Goal: Check status: Check status

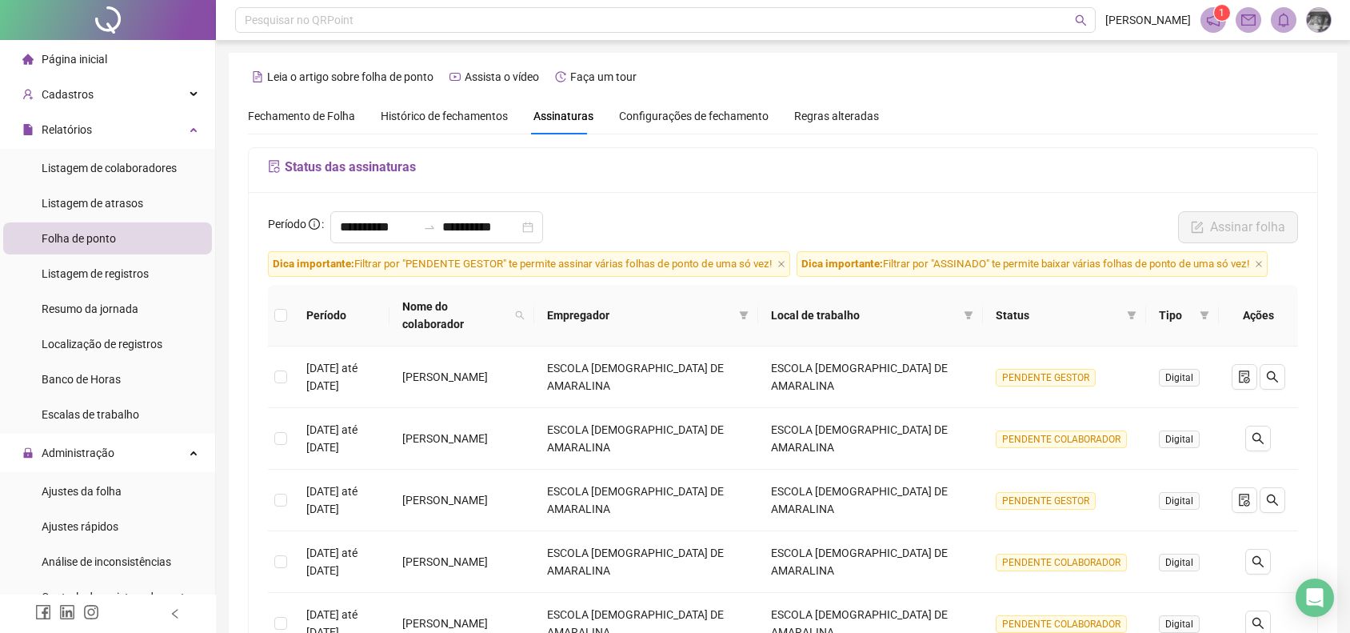
scroll to position [100, 0]
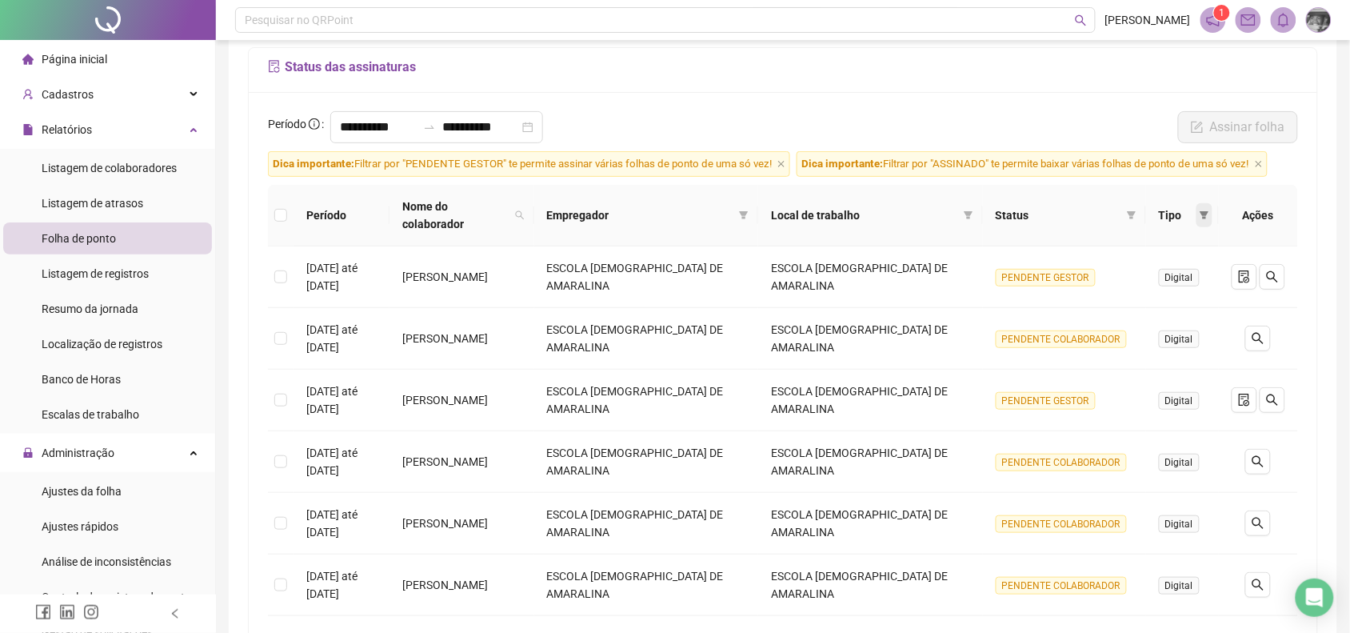
click at [1206, 211] on icon "filter" at bounding box center [1205, 215] width 9 height 8
click at [1056, 210] on span "Status" at bounding box center [1058, 215] width 125 height 18
click at [1132, 211] on icon "filter" at bounding box center [1132, 215] width 9 height 8
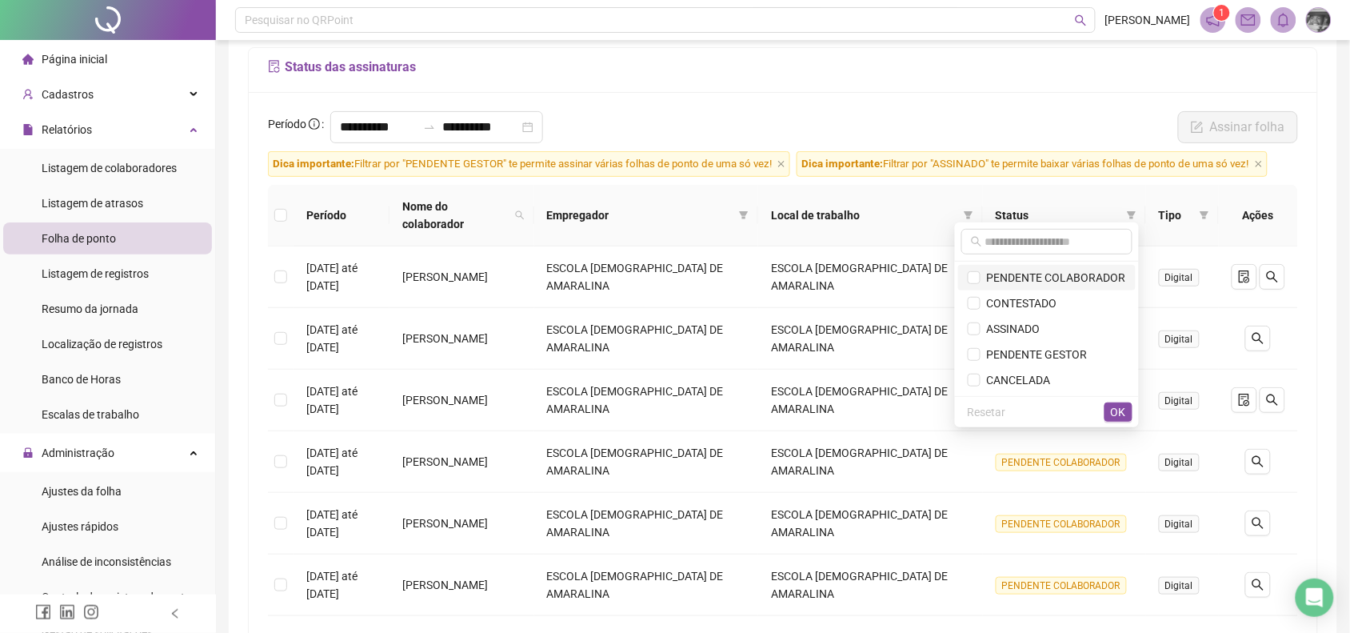
click at [1100, 282] on span "PENDENTE COLABORADOR" at bounding box center [1054, 277] width 146 height 13
click at [1114, 412] on span "OK" at bounding box center [1118, 412] width 15 height 18
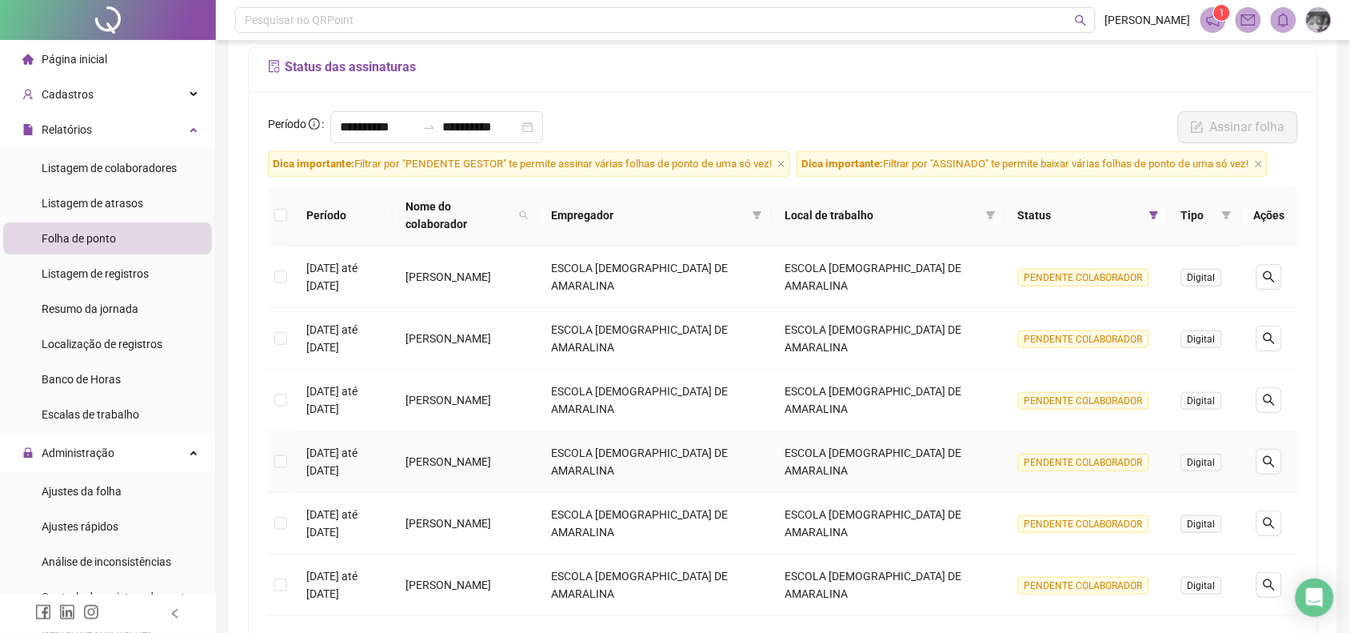
scroll to position [474, 0]
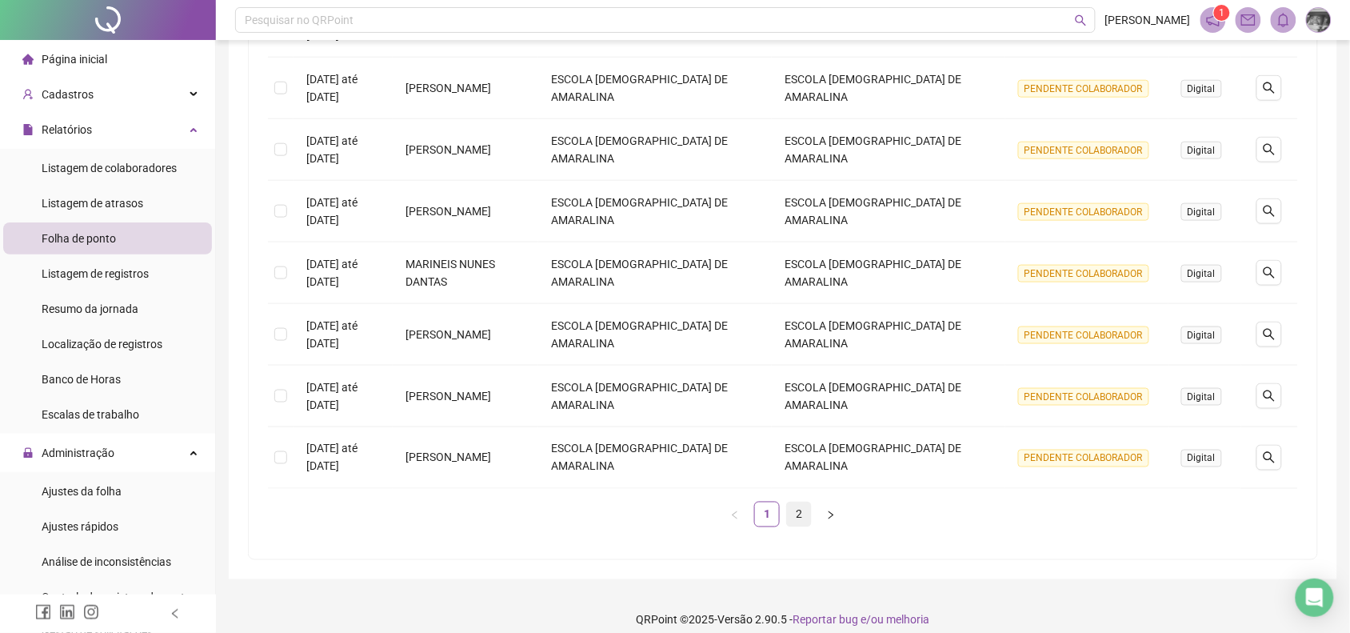
click at [805, 502] on link "2" at bounding box center [799, 514] width 24 height 24
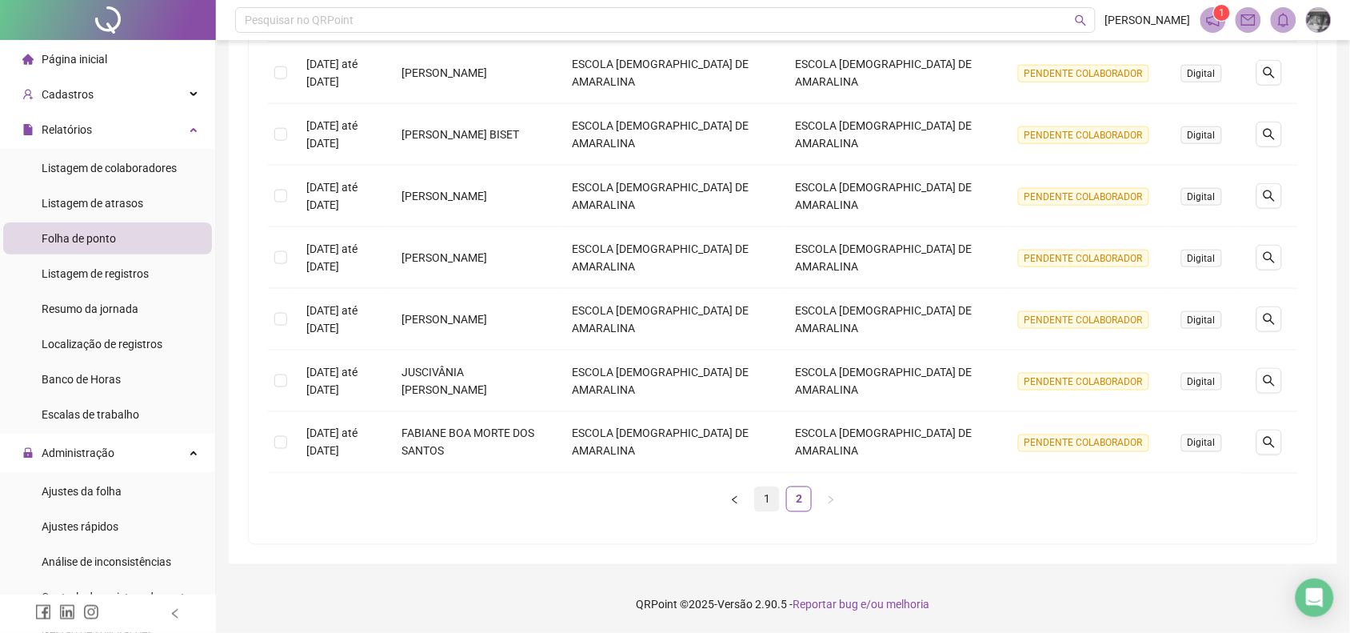
click at [765, 501] on link "1" at bounding box center [767, 499] width 24 height 24
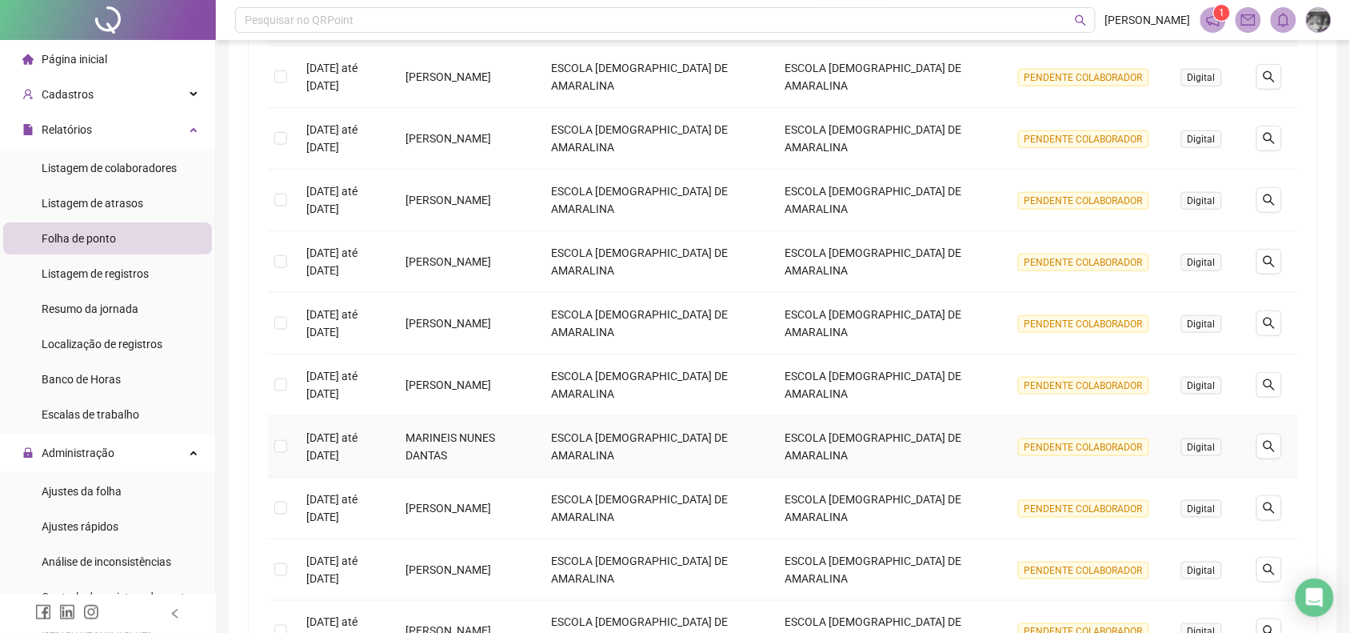
scroll to position [400, 0]
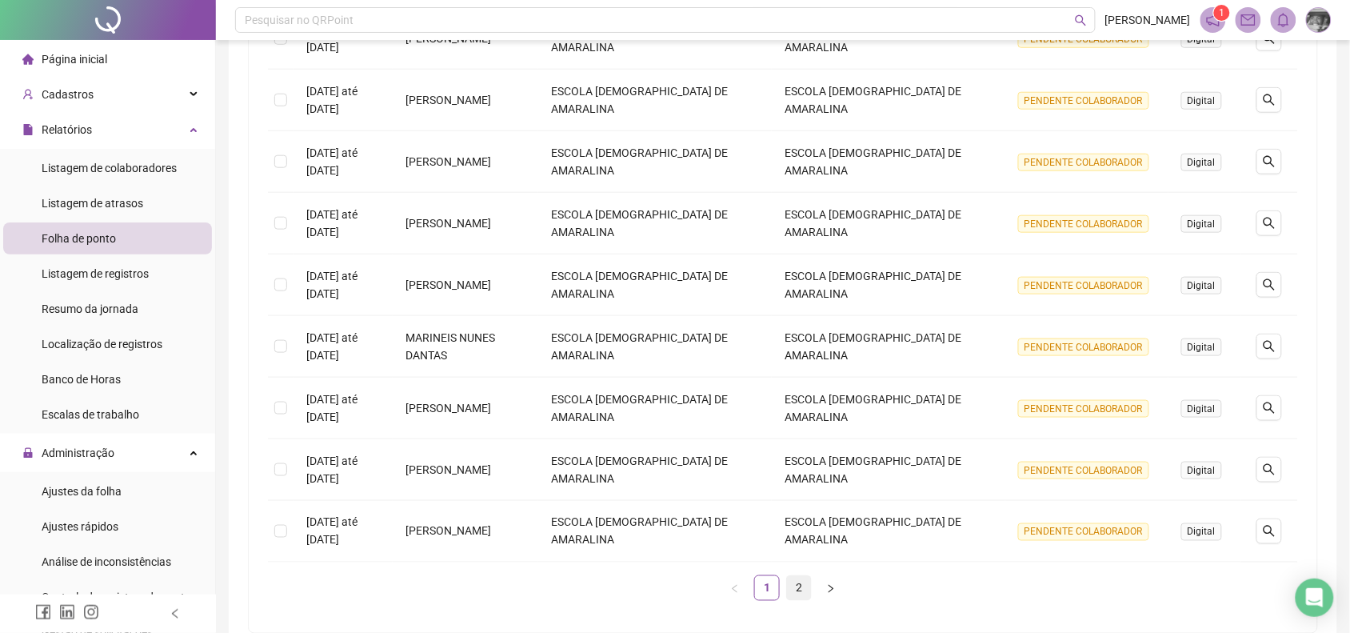
click at [805, 577] on link "2" at bounding box center [799, 588] width 24 height 24
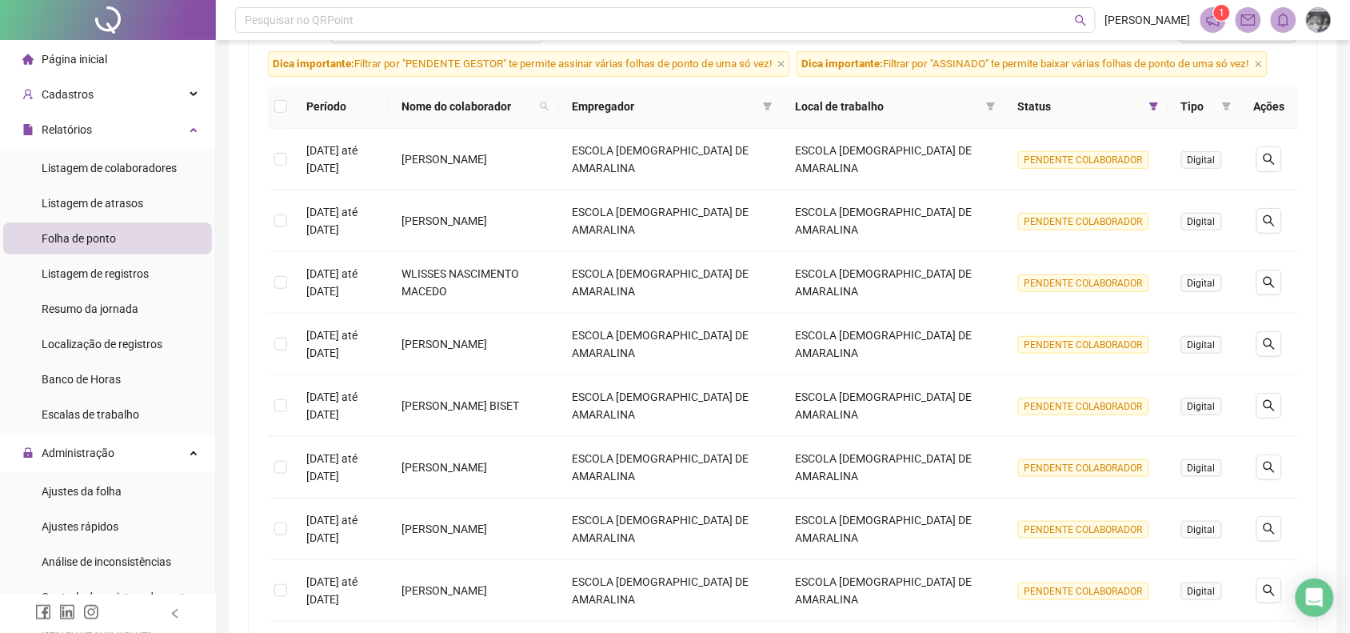
scroll to position [474, 0]
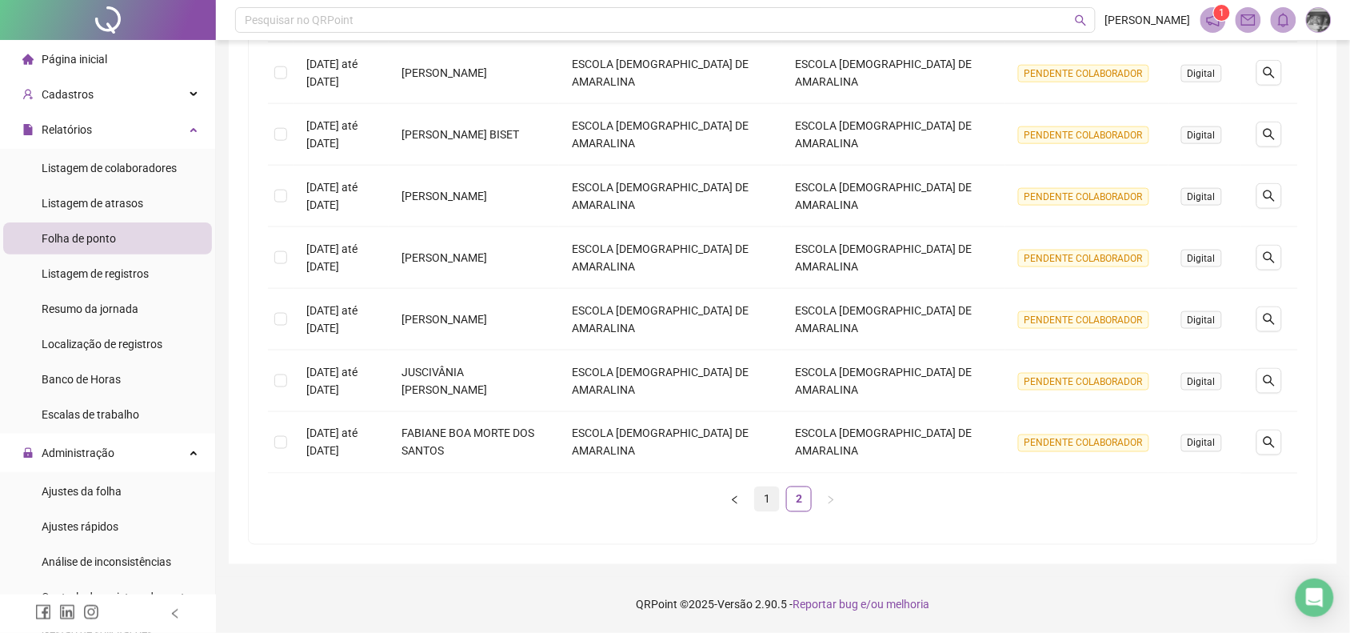
click at [769, 490] on link "1" at bounding box center [767, 499] width 24 height 24
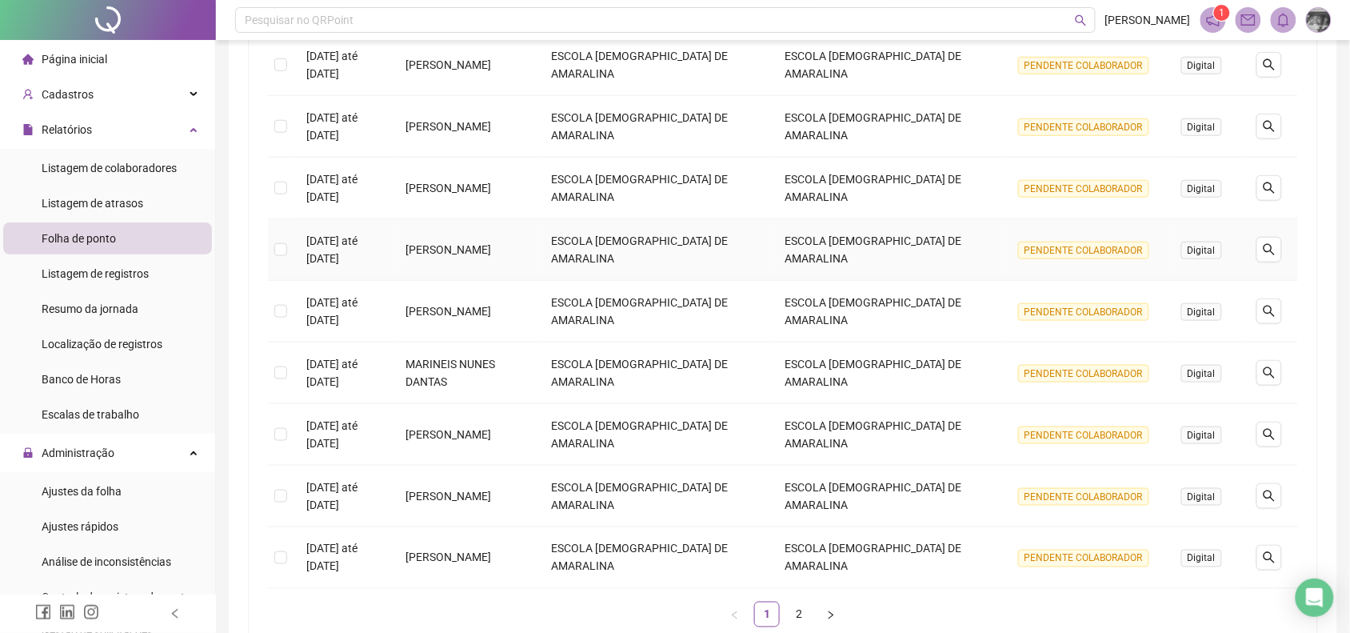
scroll to position [0, 0]
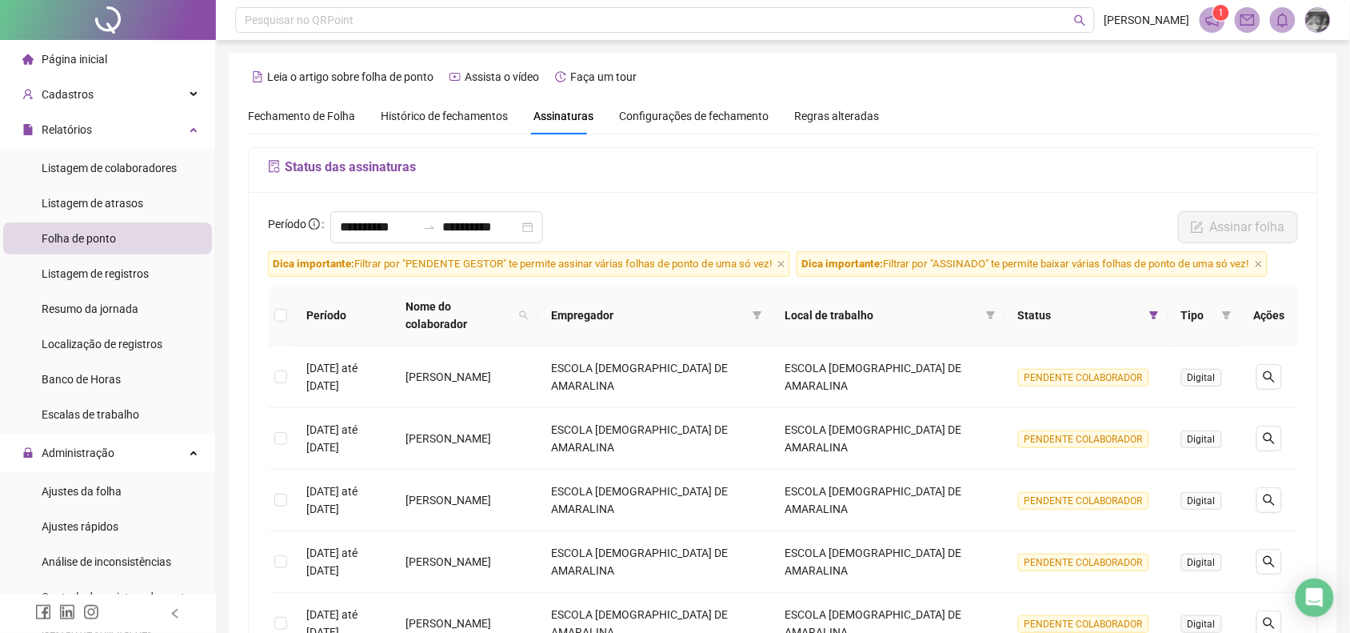
click at [456, 116] on span "Histórico de fechamentos" at bounding box center [444, 116] width 127 height 13
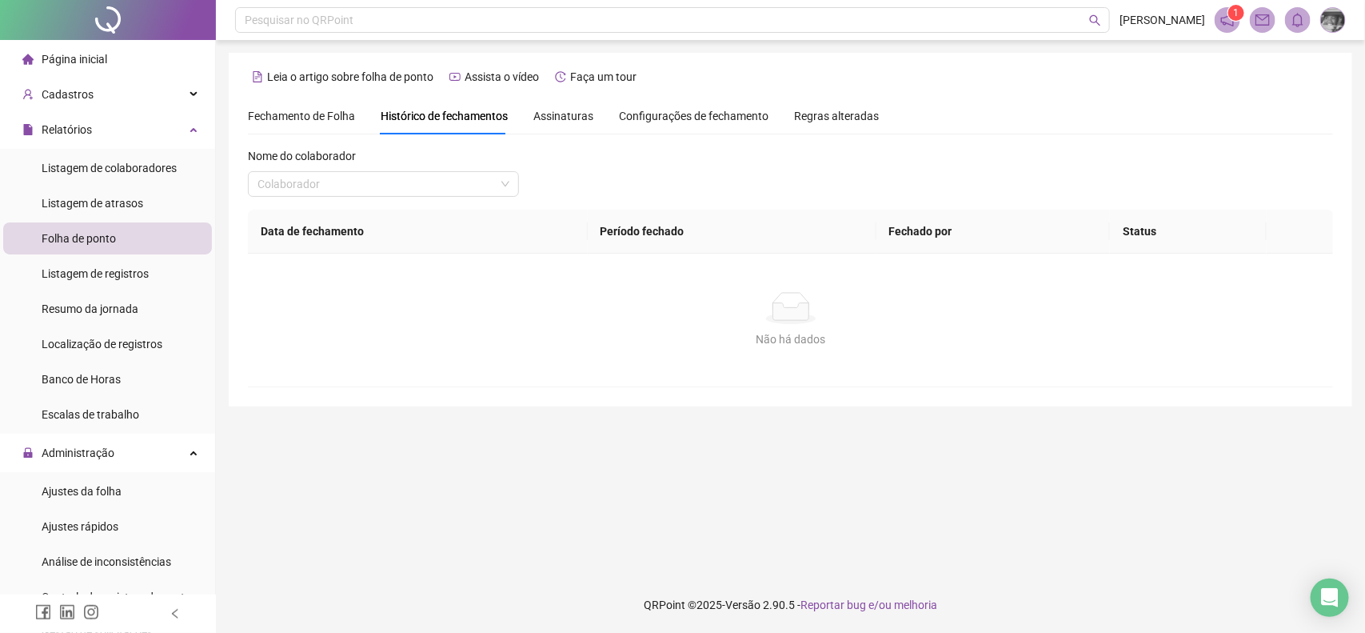
click at [578, 118] on span "Assinaturas" at bounding box center [563, 115] width 60 height 11
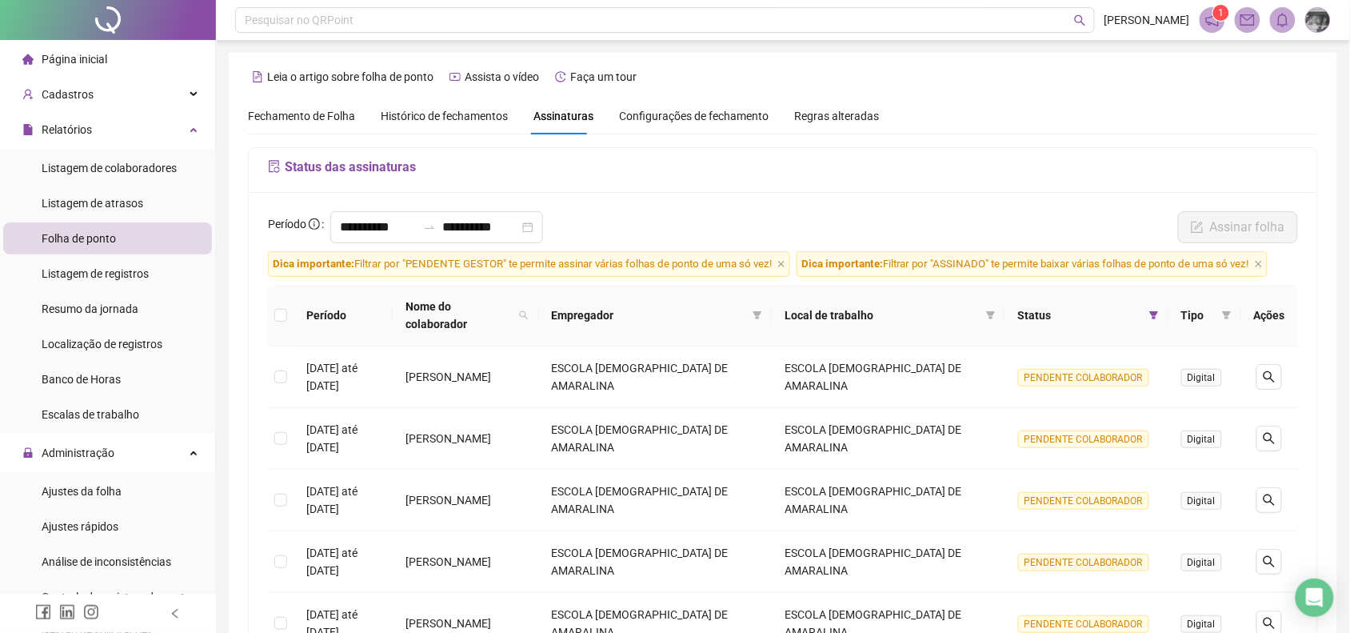
click at [1158, 311] on icon "filter" at bounding box center [1154, 315] width 9 height 8
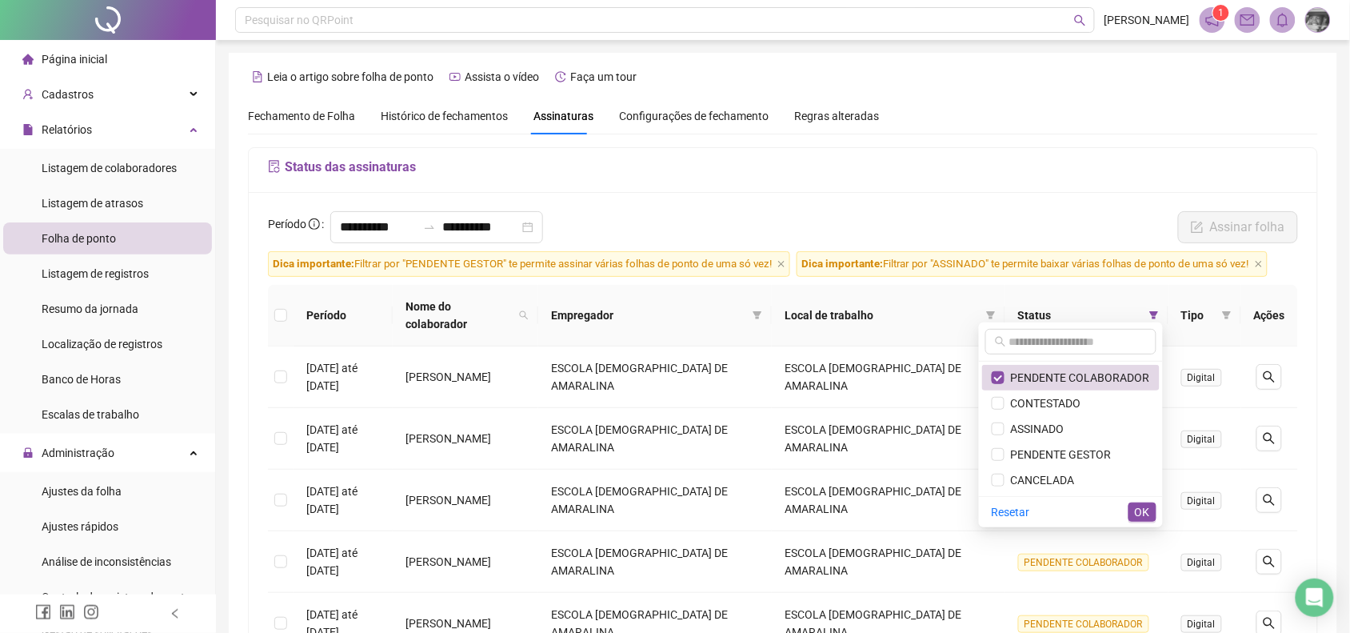
click at [984, 197] on div "**********" at bounding box center [783, 612] width 1069 height 841
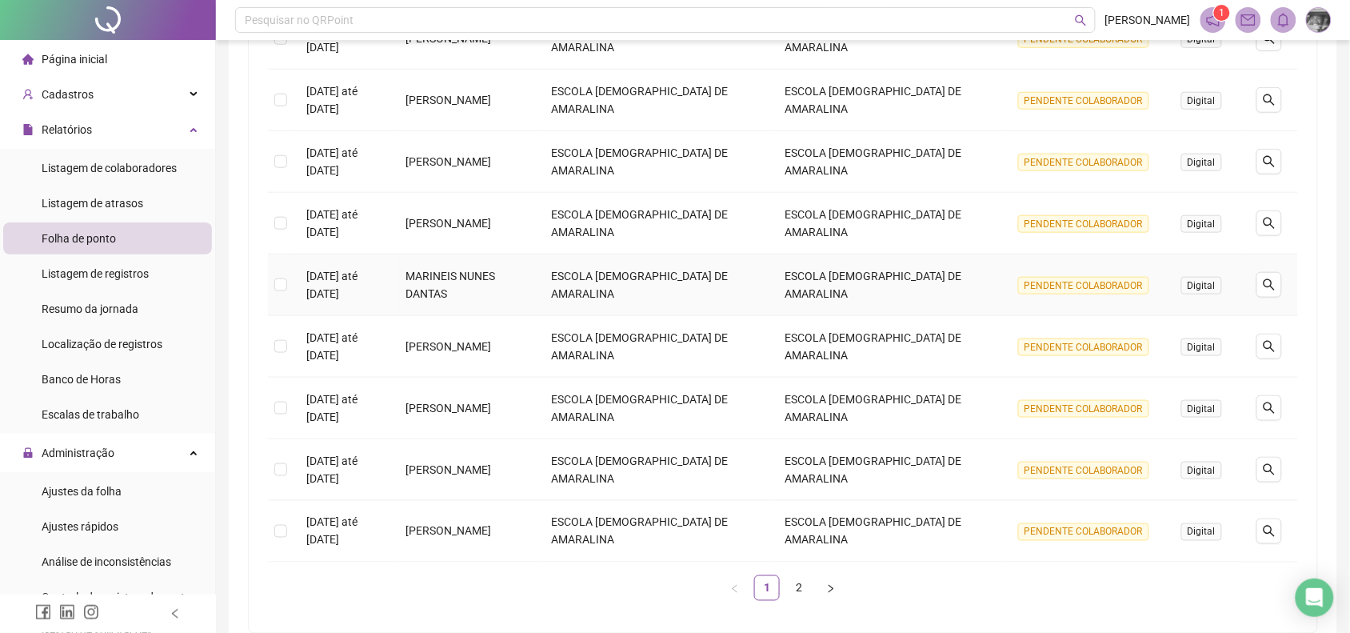
scroll to position [474, 0]
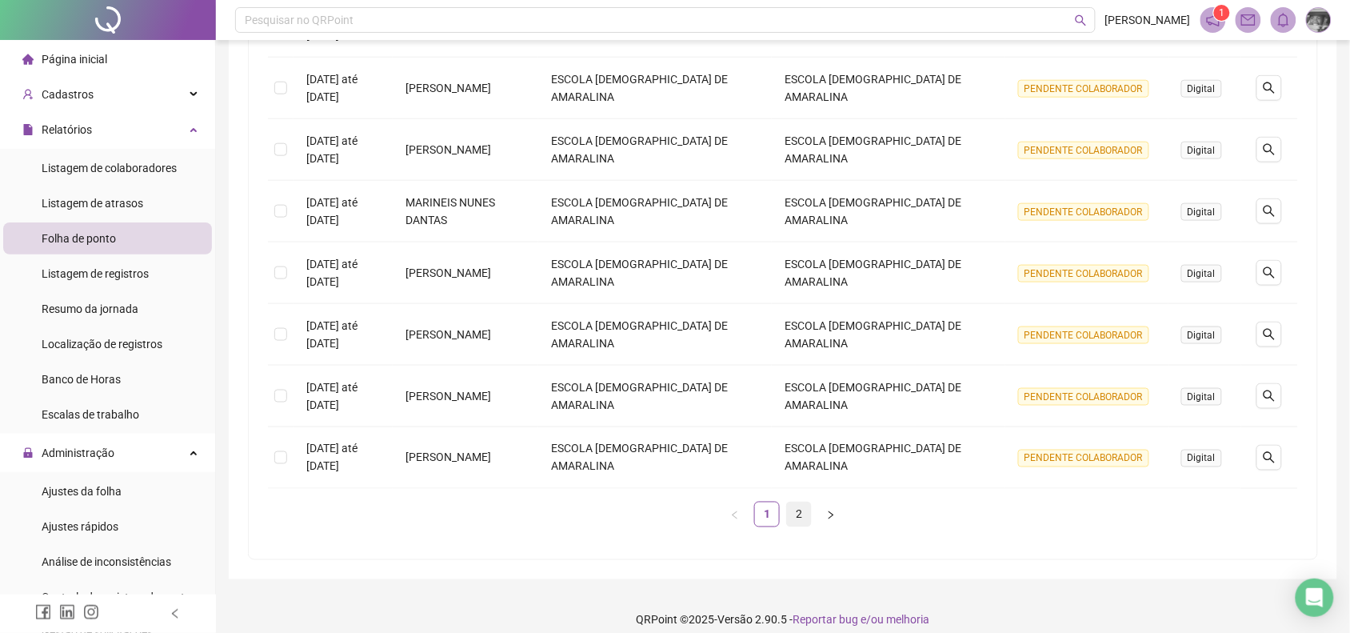
click at [797, 509] on link "2" at bounding box center [799, 514] width 24 height 24
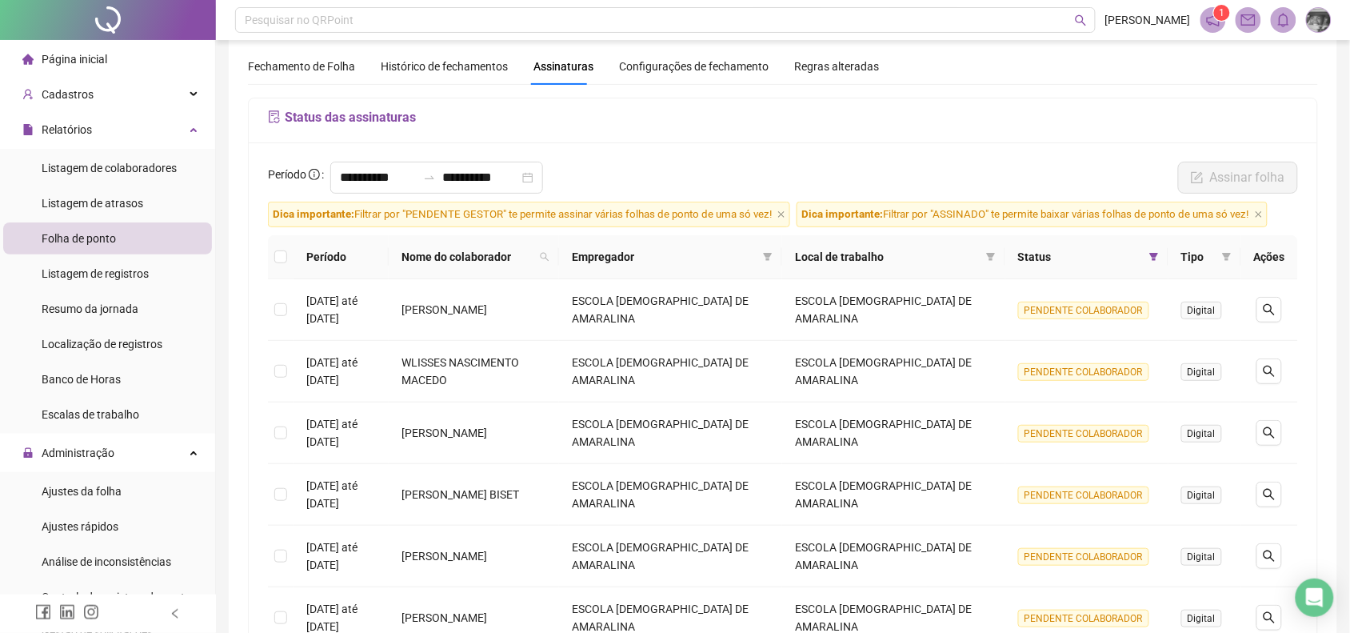
scroll to position [250, 0]
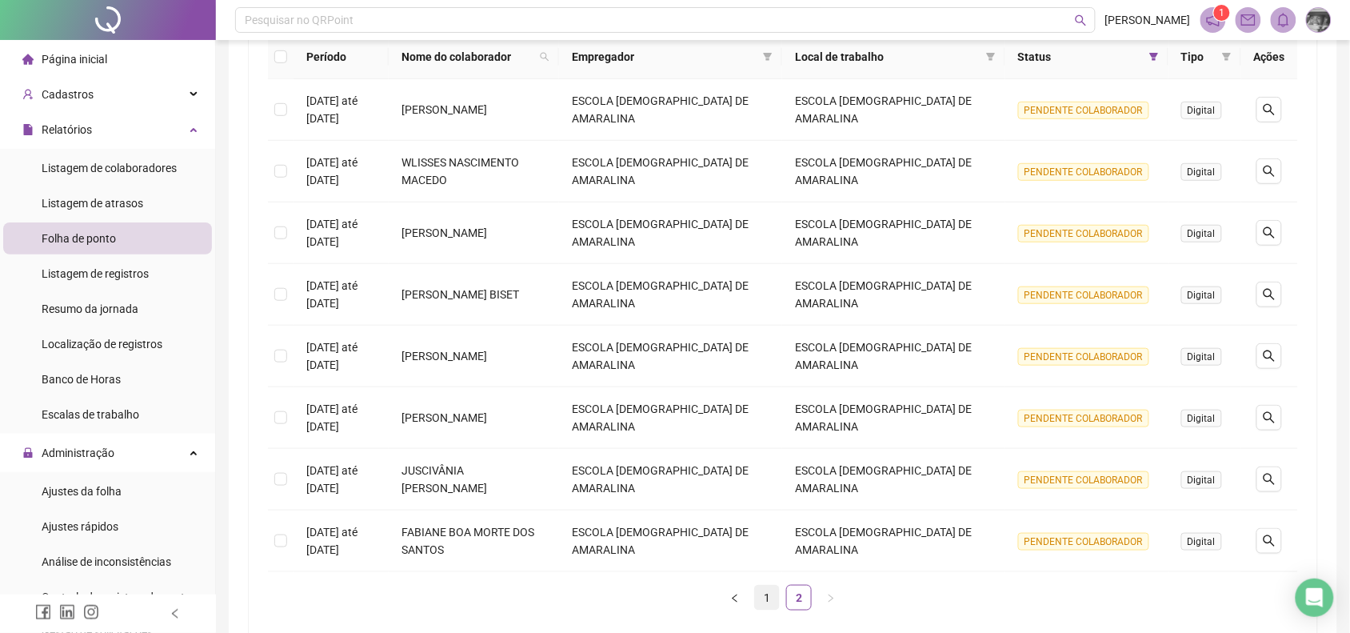
click at [764, 610] on li "1" at bounding box center [767, 598] width 26 height 26
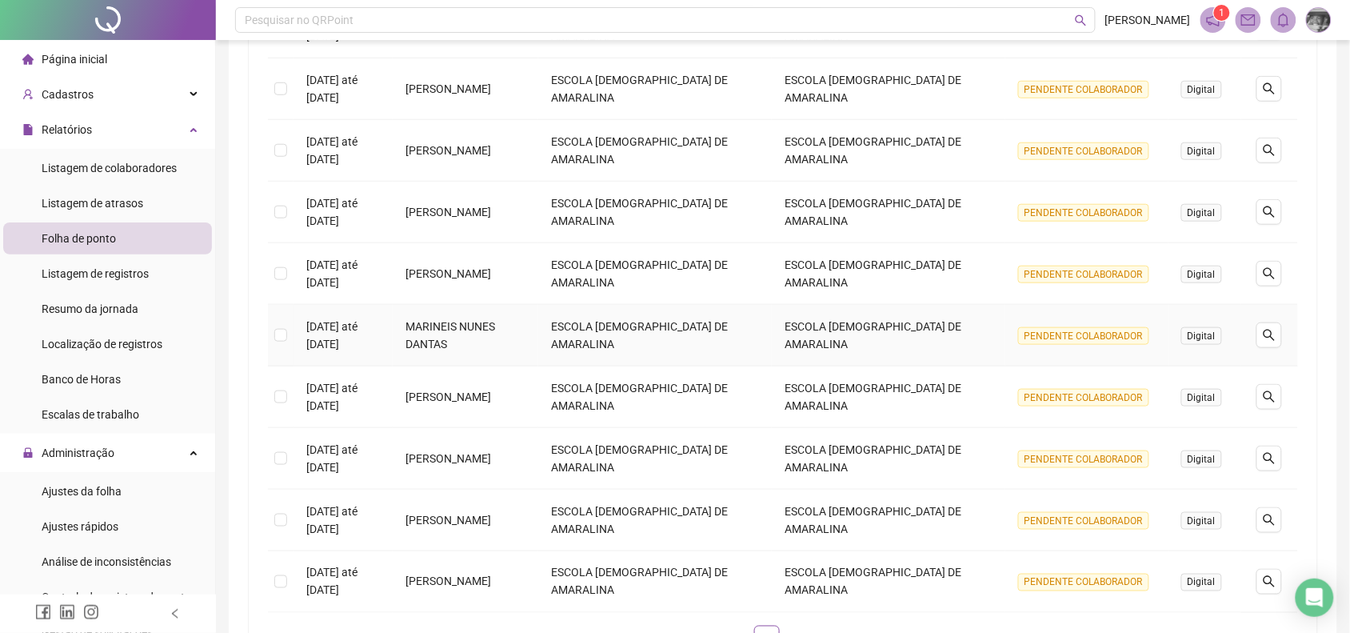
scroll to position [450, 0]
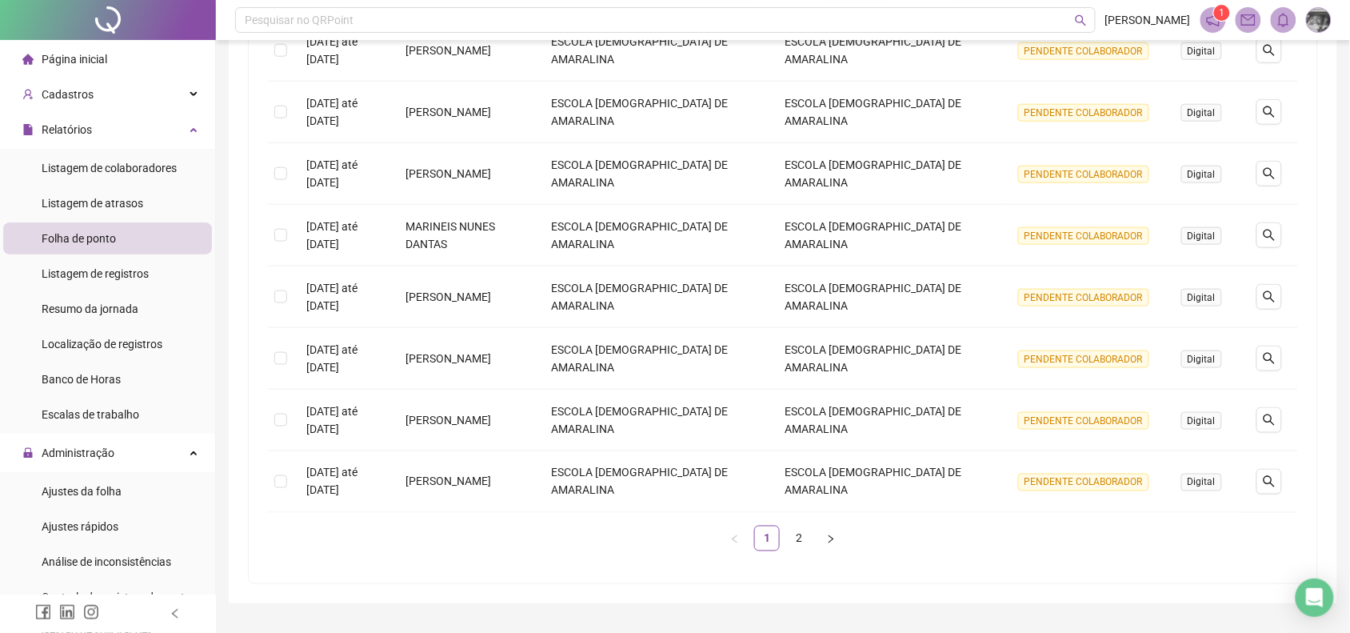
click at [806, 526] on link "2" at bounding box center [799, 538] width 24 height 24
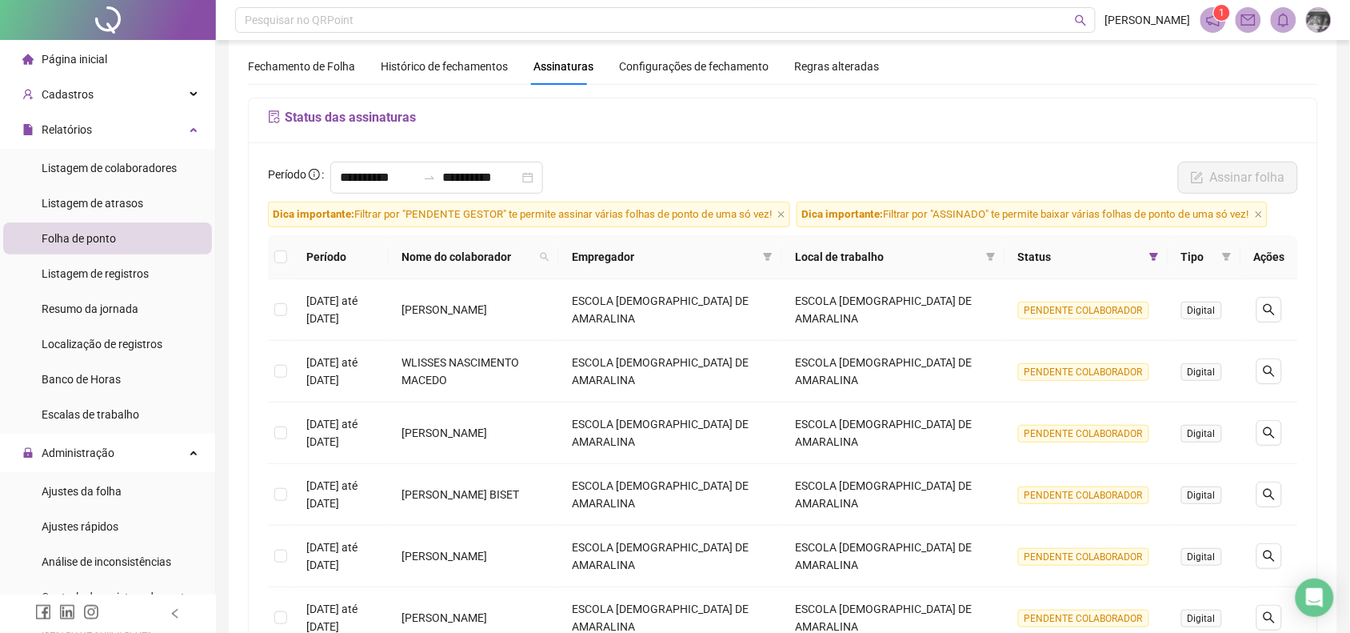
scroll to position [0, 0]
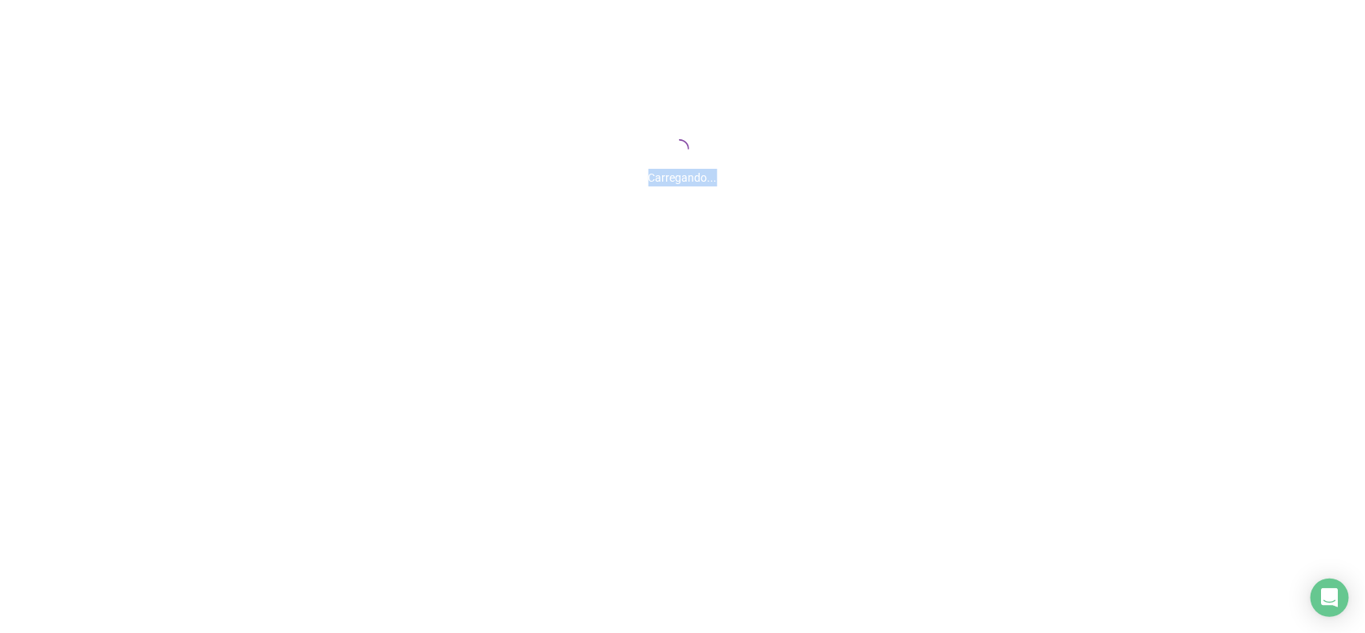
drag, startPoint x: 650, startPoint y: 178, endPoint x: 742, endPoint y: 174, distance: 92.1
click at [742, 174] on div "Carregando..." at bounding box center [682, 173] width 1365 height 26
click at [709, 182] on span "Carregando..." at bounding box center [683, 177] width 69 height 13
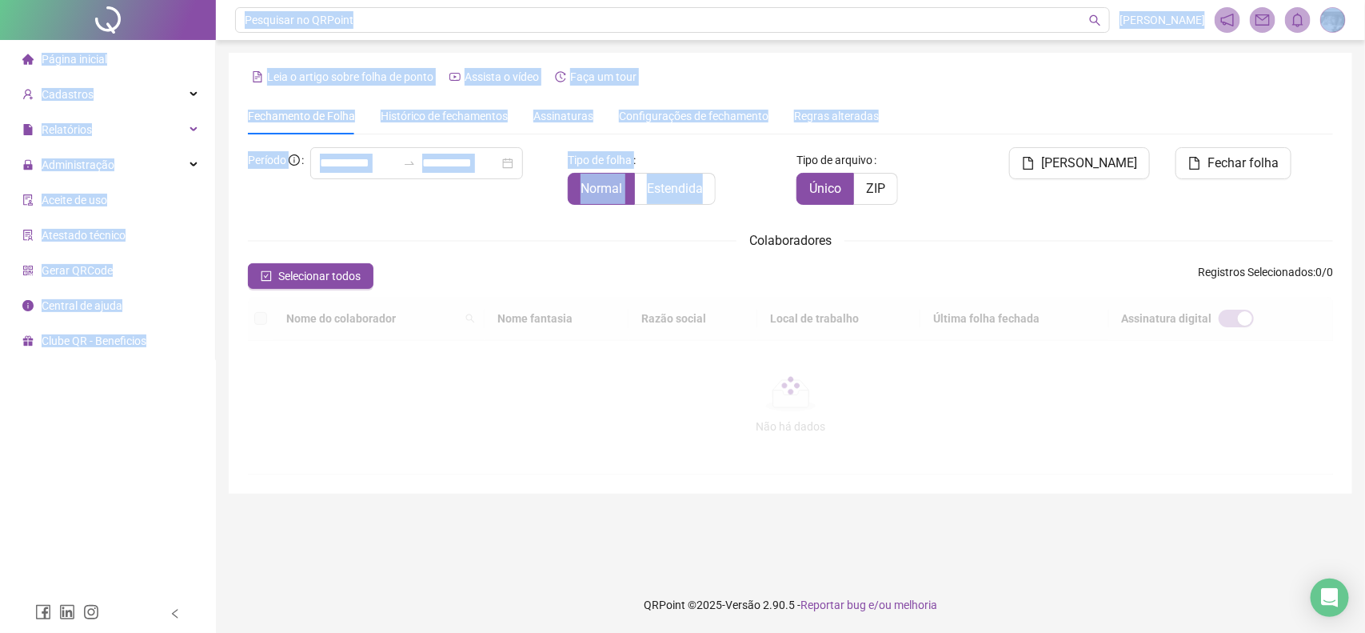
click at [729, 194] on div "Normal Estendida" at bounding box center [676, 189] width 216 height 32
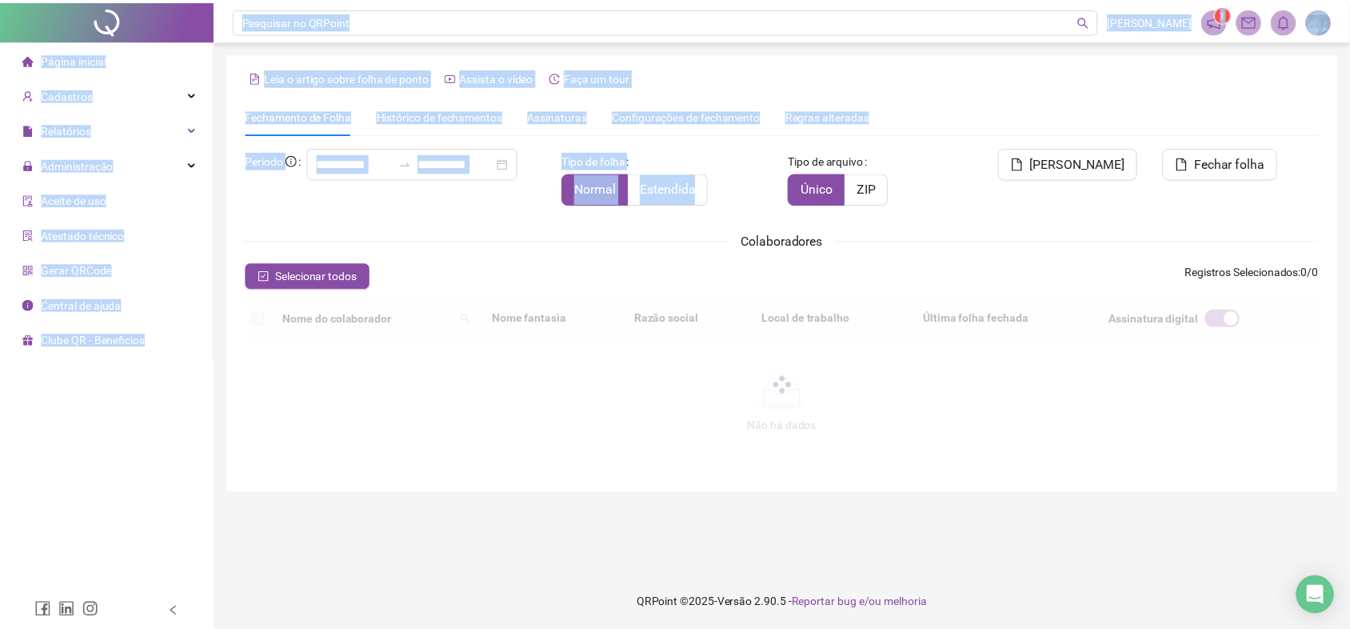
scroll to position [2, 0]
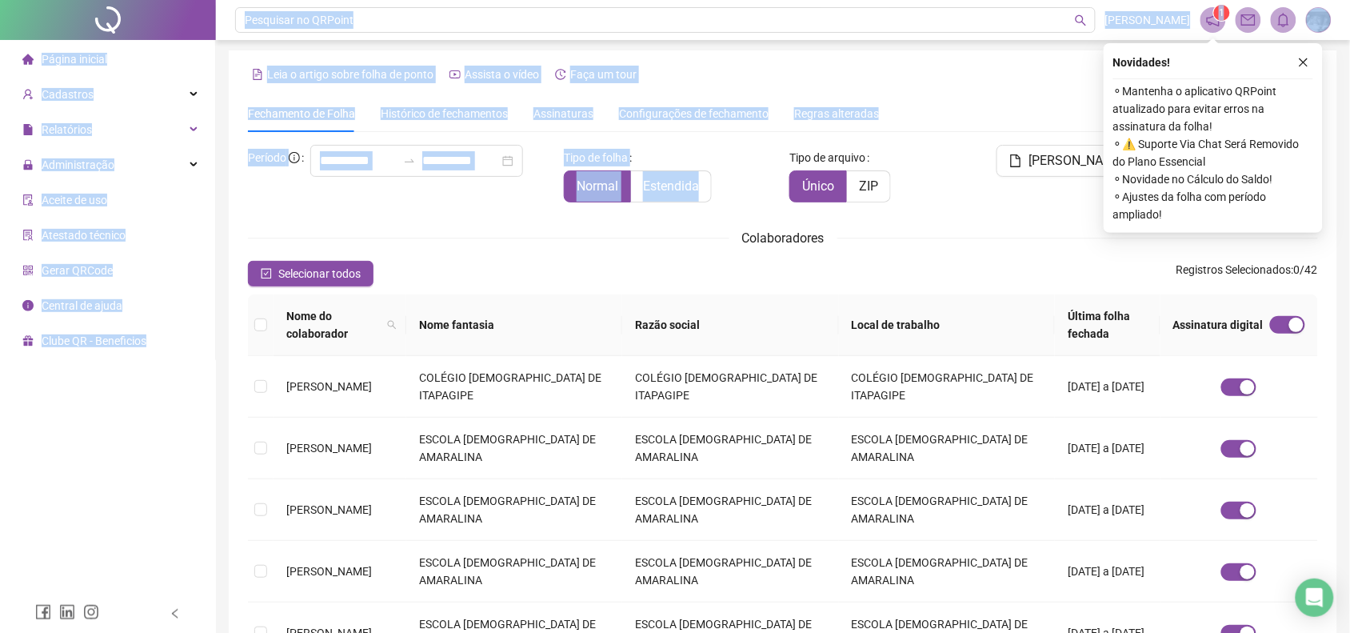
click at [736, 196] on div "Normal Estendida" at bounding box center [670, 186] width 213 height 32
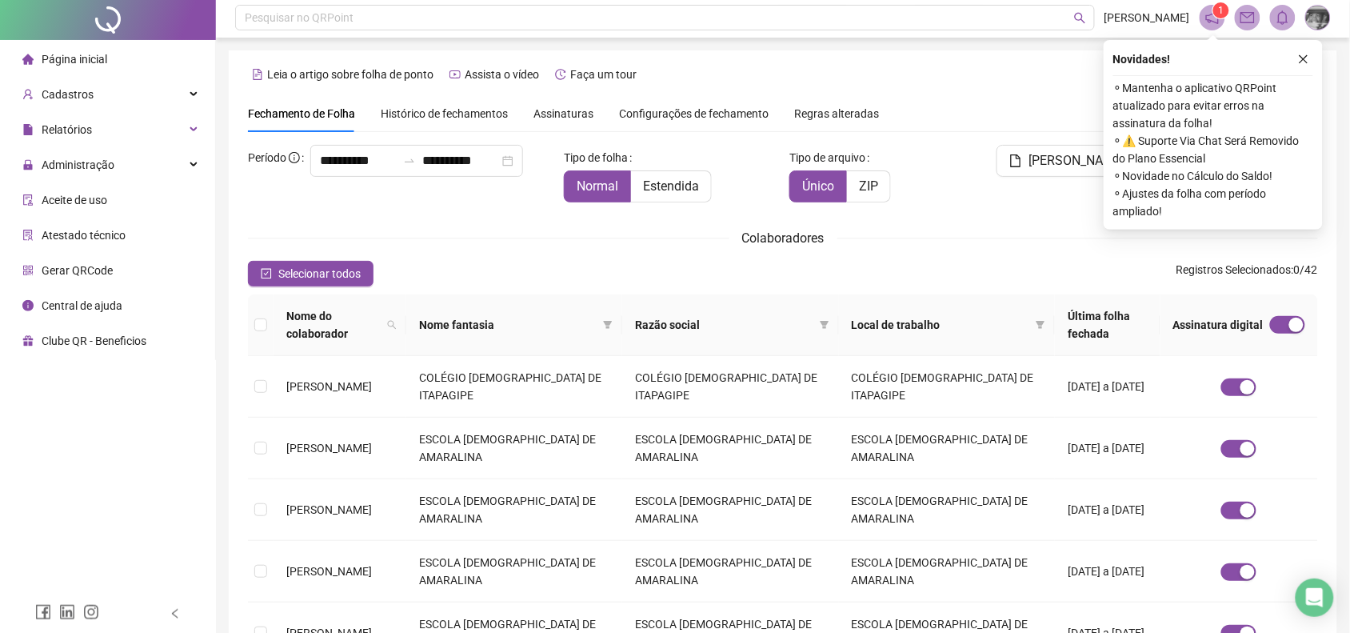
scroll to position [0, 0]
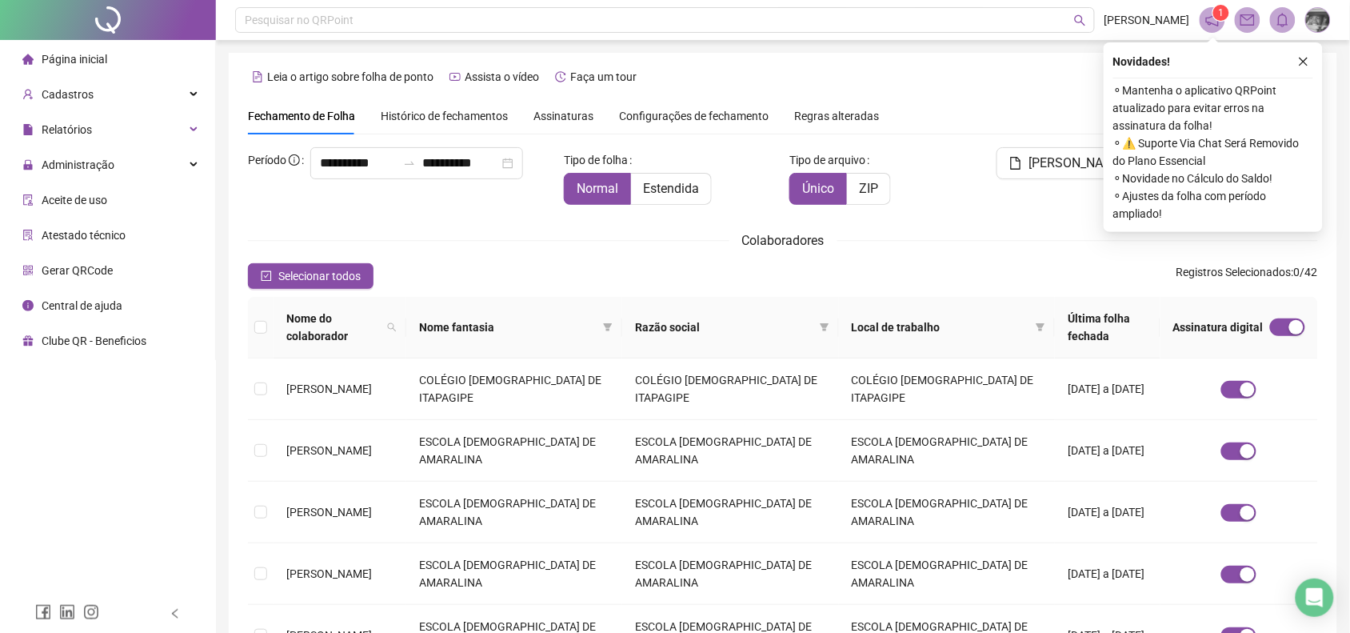
click at [553, 116] on span "Assinaturas" at bounding box center [563, 115] width 60 height 11
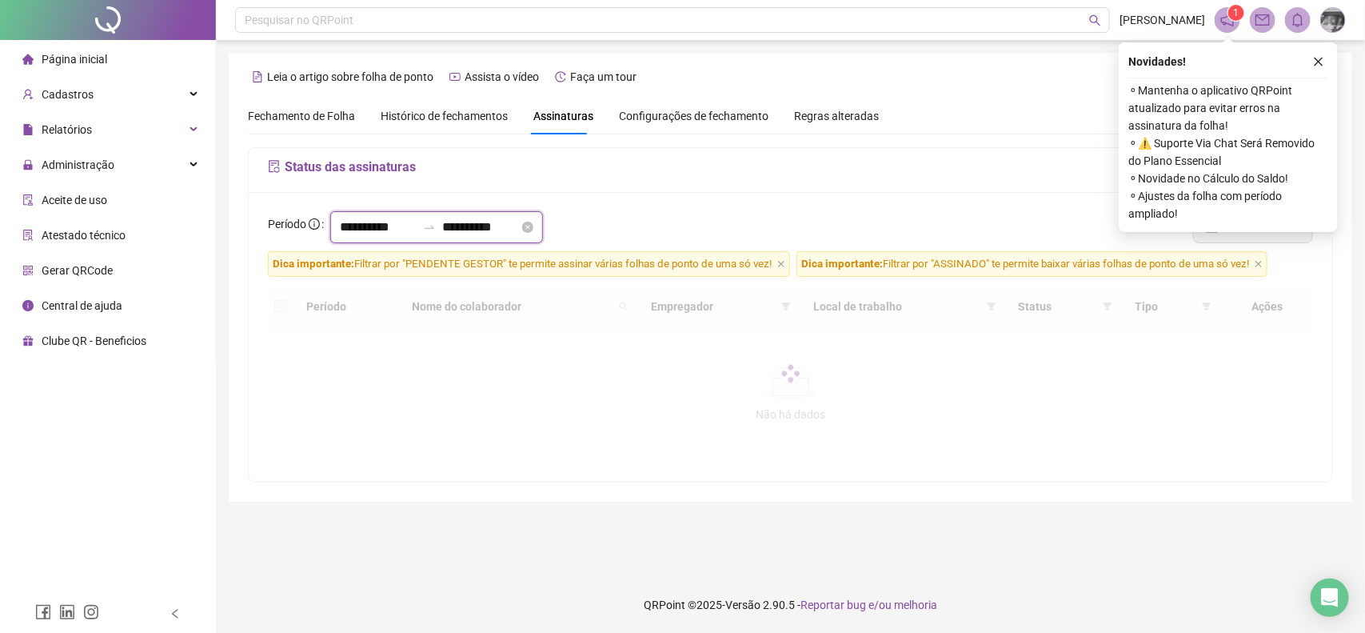
click at [519, 226] on input "**********" at bounding box center [480, 227] width 77 height 19
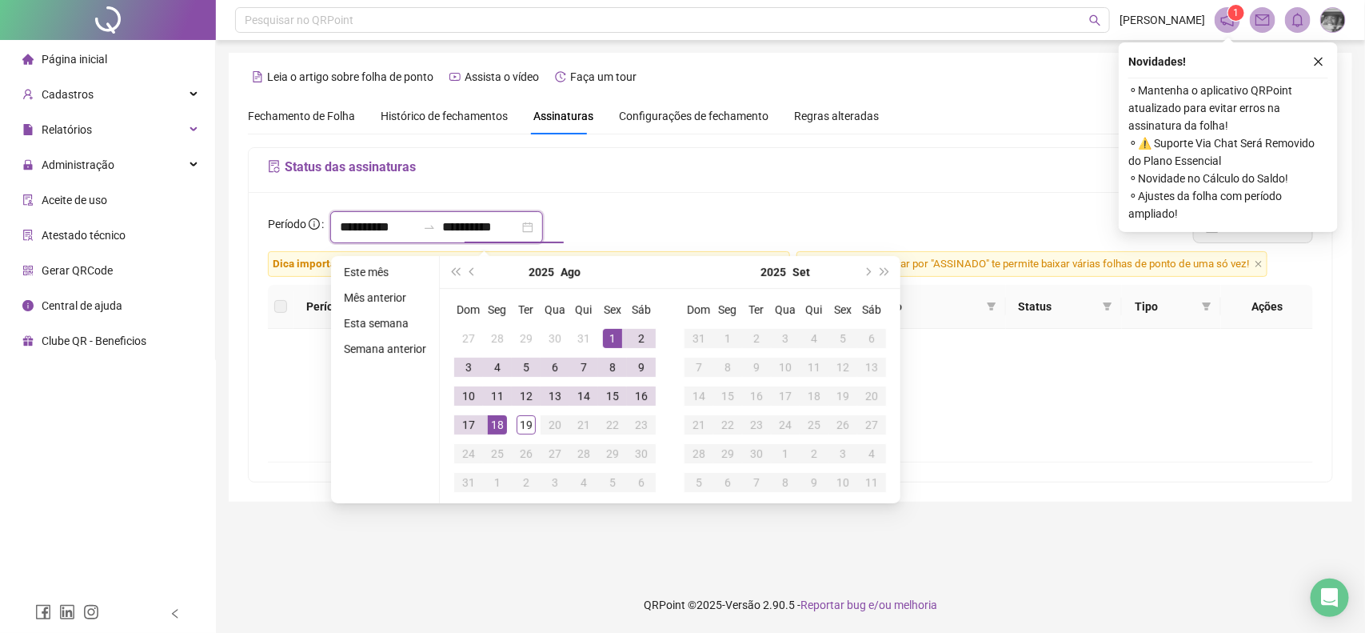
type input "**********"
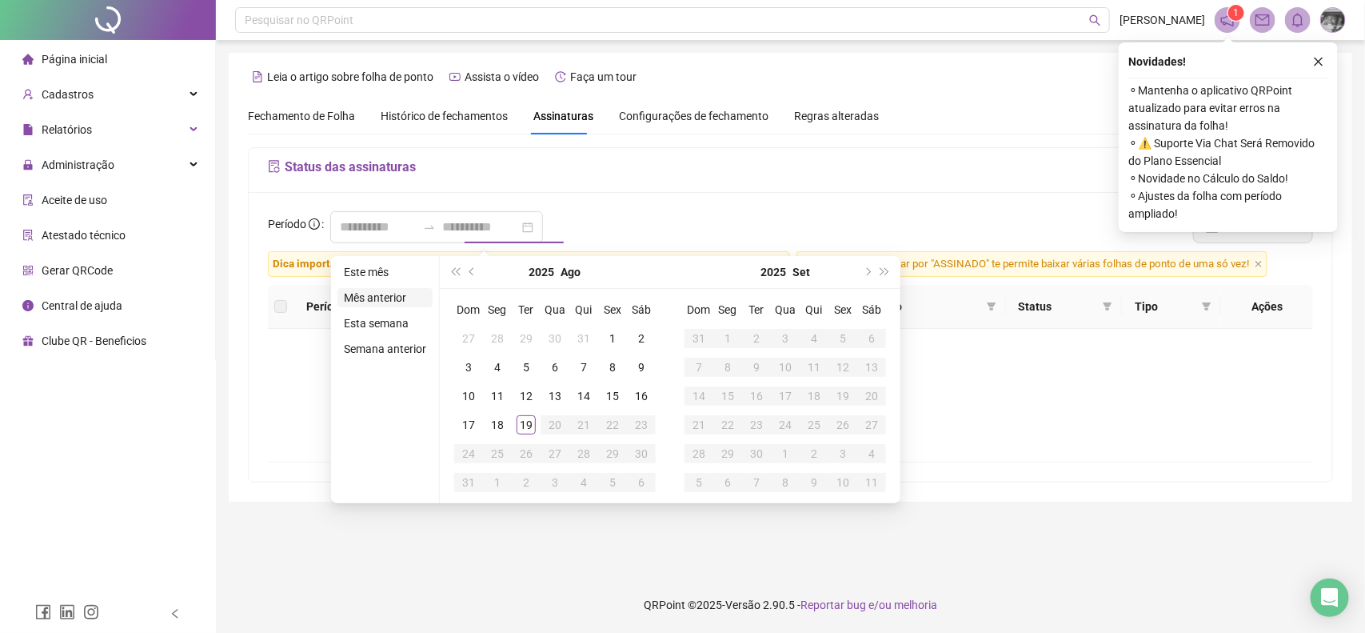
click at [414, 297] on li "Mês anterior" at bounding box center [385, 297] width 95 height 19
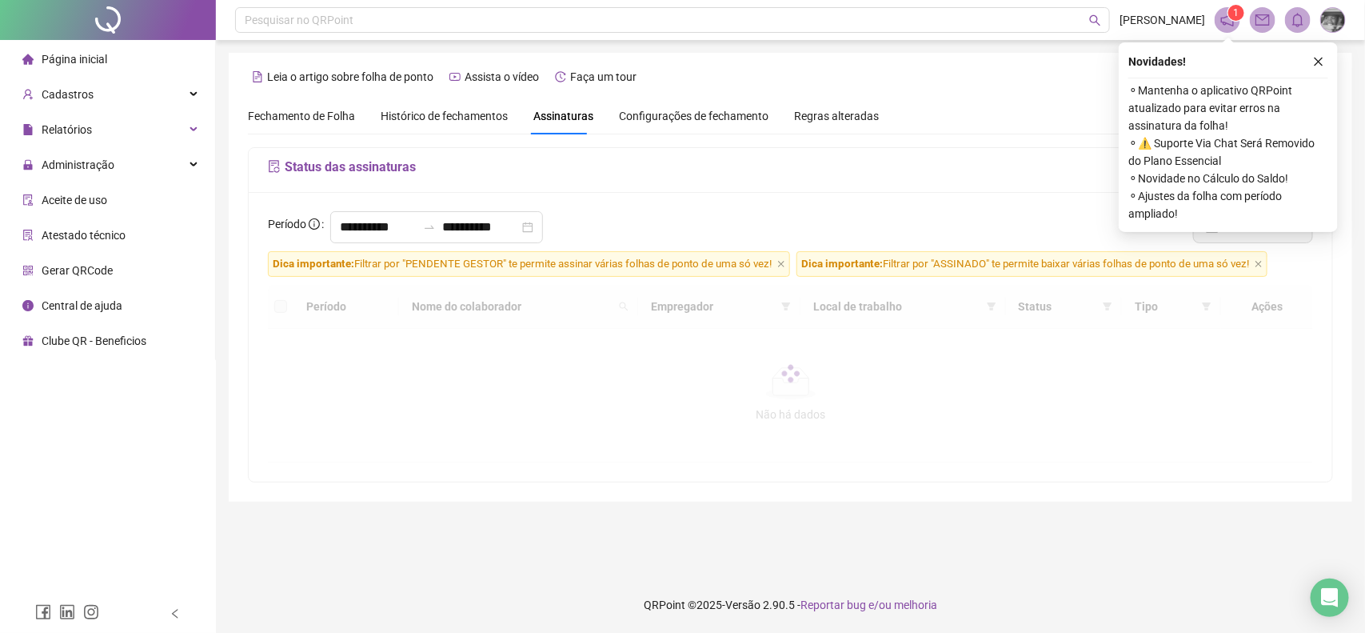
click at [769, 166] on h5 "Status das assinaturas" at bounding box center [790, 167] width 1045 height 19
click at [1309, 61] on button "button" at bounding box center [1318, 61] width 19 height 19
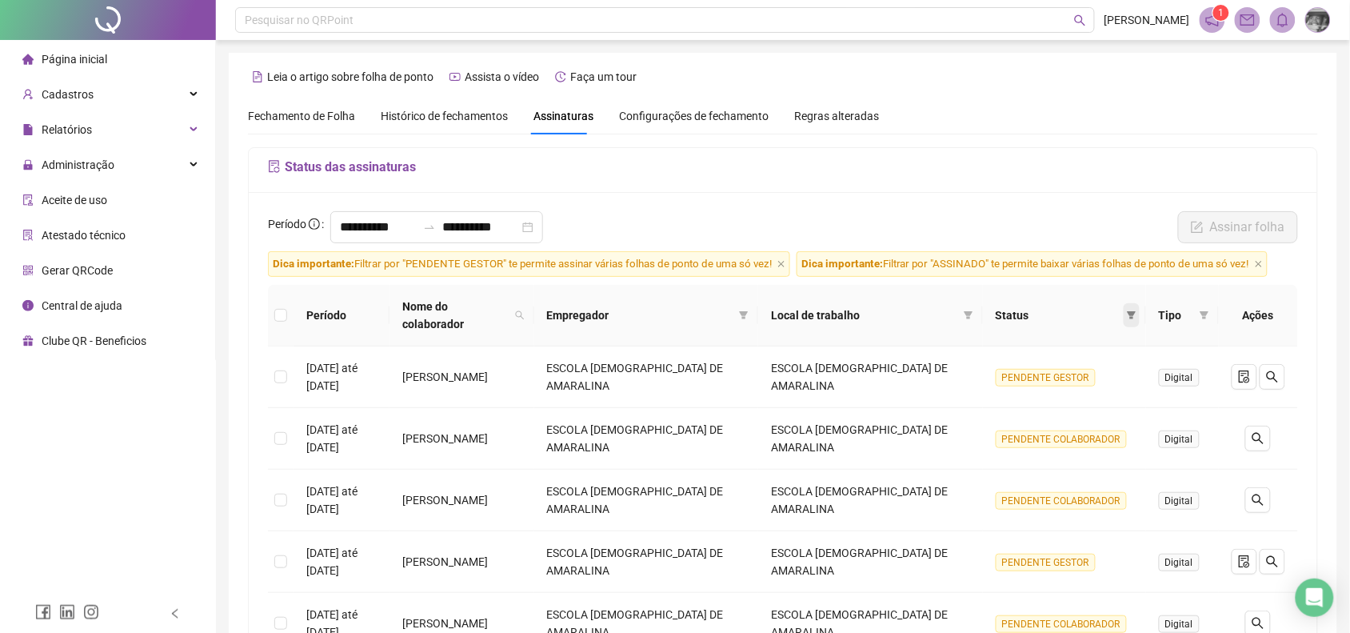
click at [1134, 314] on span at bounding box center [1132, 315] width 16 height 24
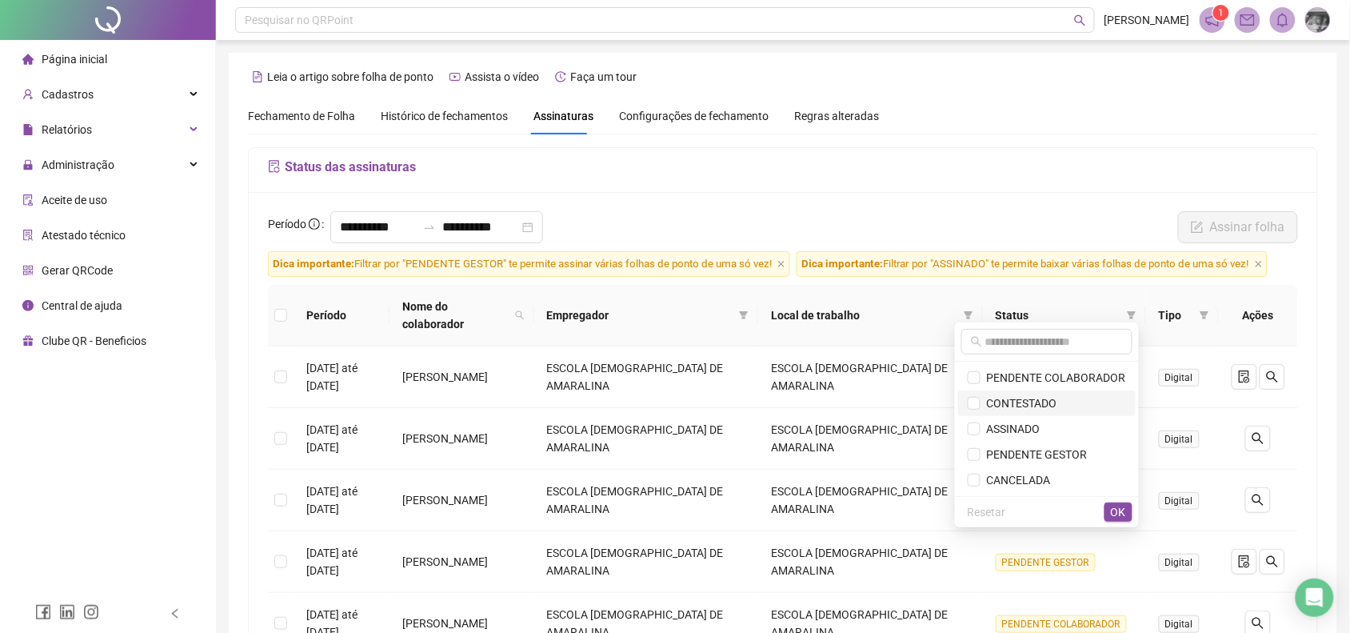
click at [1064, 410] on span "CONTESTADO" at bounding box center [1047, 403] width 158 height 18
click at [1117, 516] on span "OK" at bounding box center [1118, 512] width 15 height 18
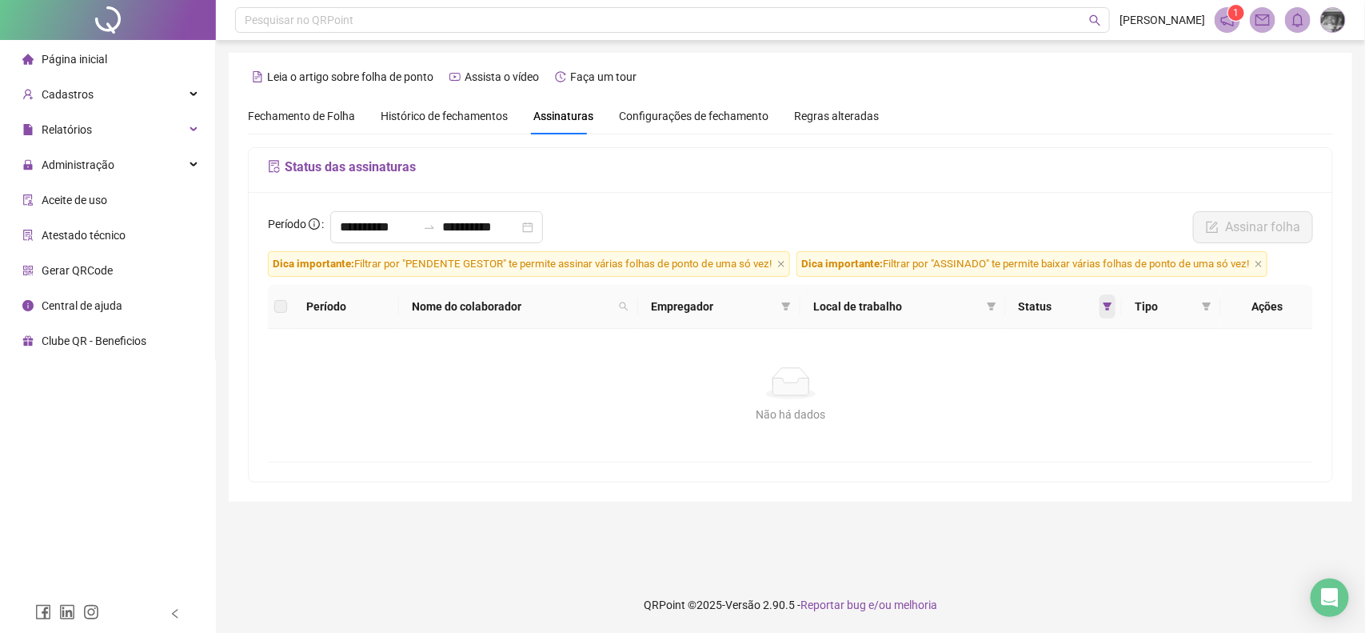
click at [1116, 302] on span at bounding box center [1108, 306] width 16 height 24
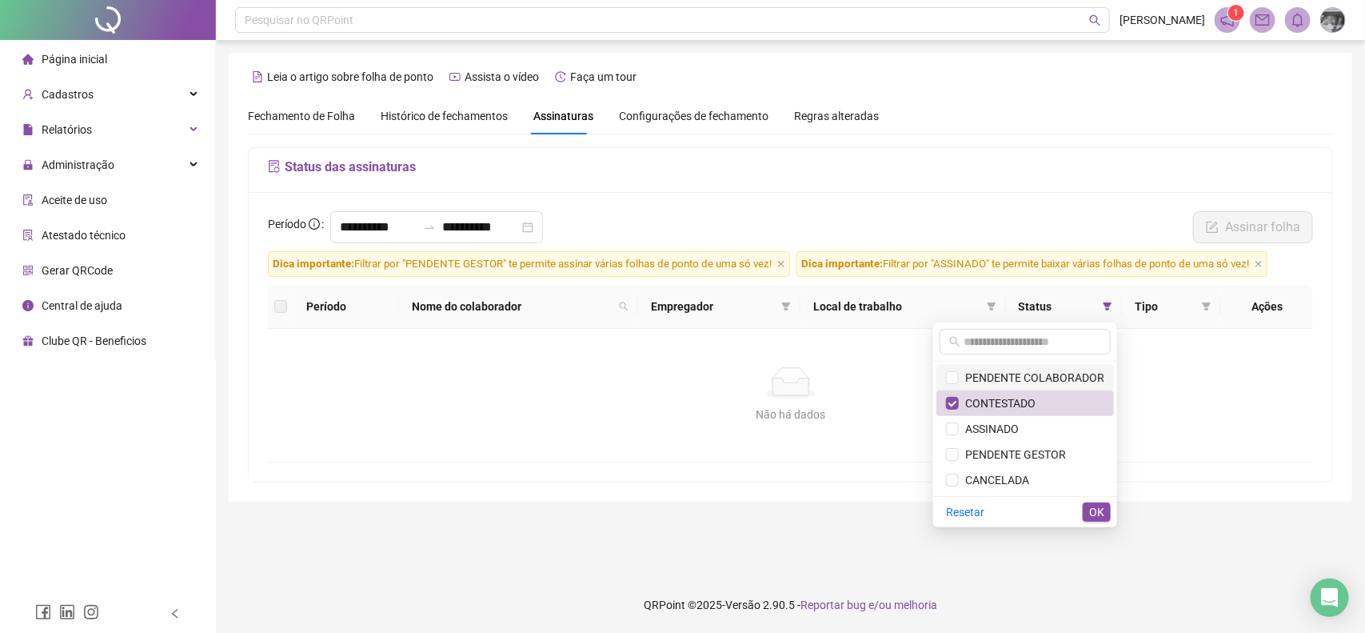
click at [1088, 377] on span "PENDENTE COLABORADOR" at bounding box center [1032, 377] width 146 height 13
click at [1088, 408] on span "CONTESTADO" at bounding box center [1025, 403] width 158 height 18
click at [1101, 504] on span "OK" at bounding box center [1096, 512] width 15 height 18
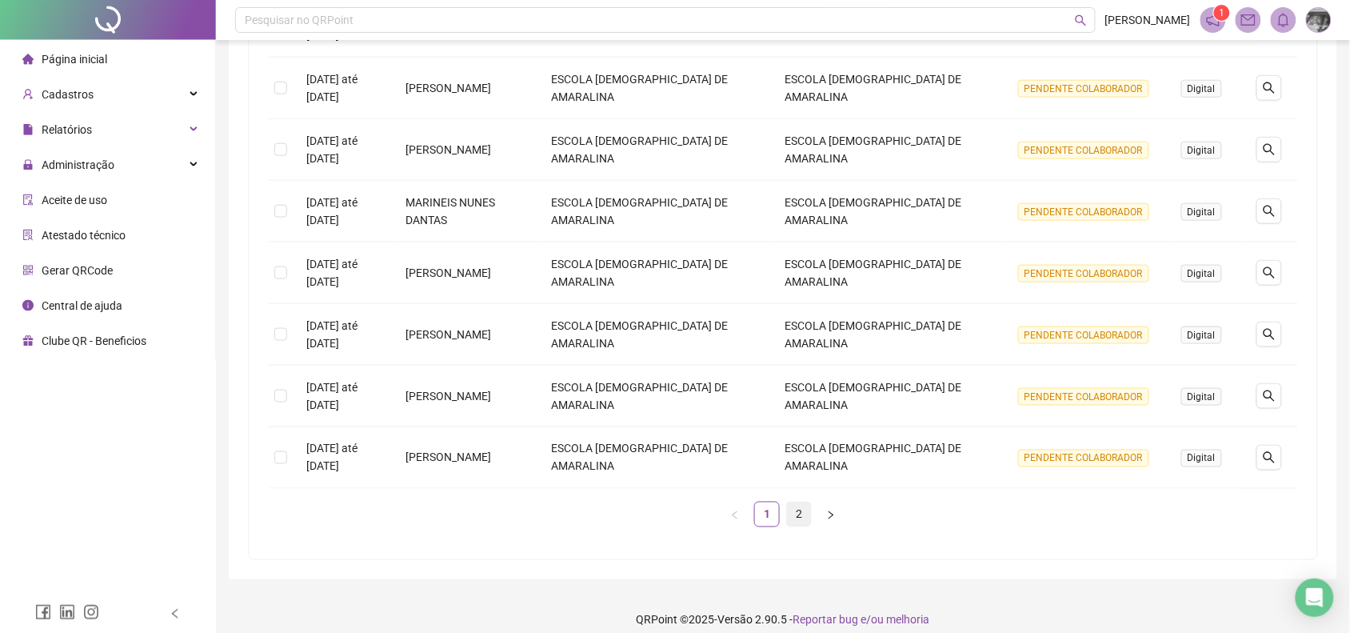
click at [804, 502] on link "2" at bounding box center [799, 514] width 24 height 24
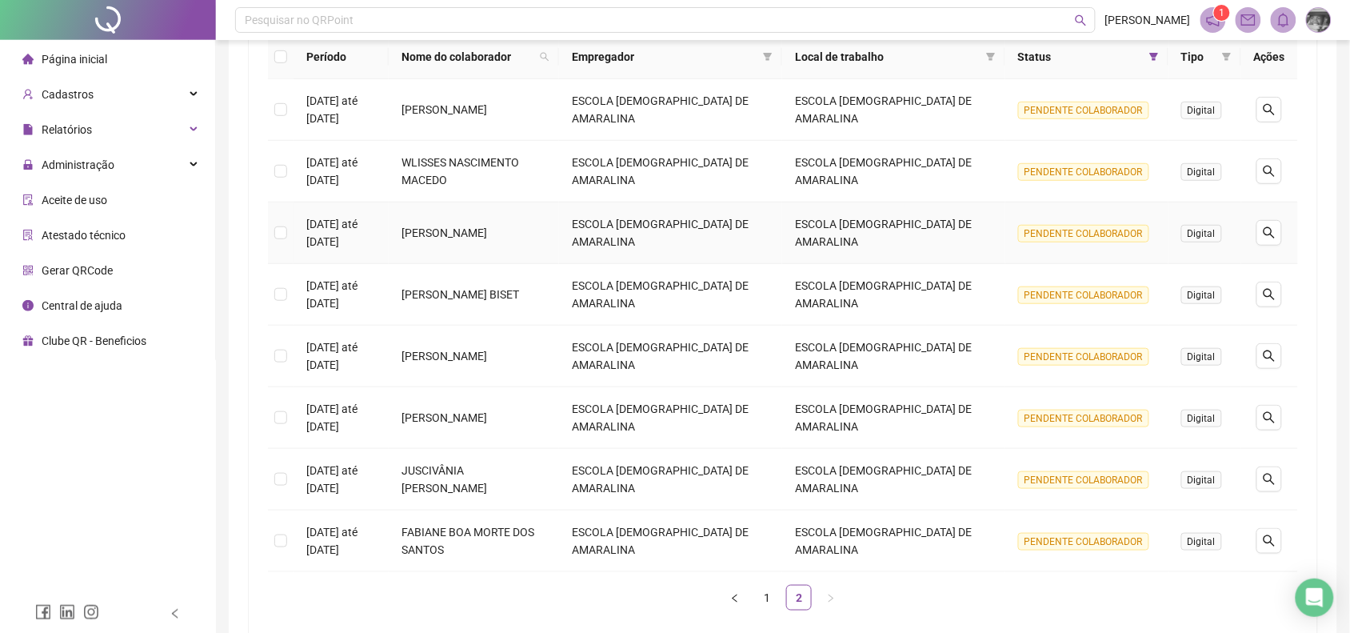
scroll to position [350, 0]
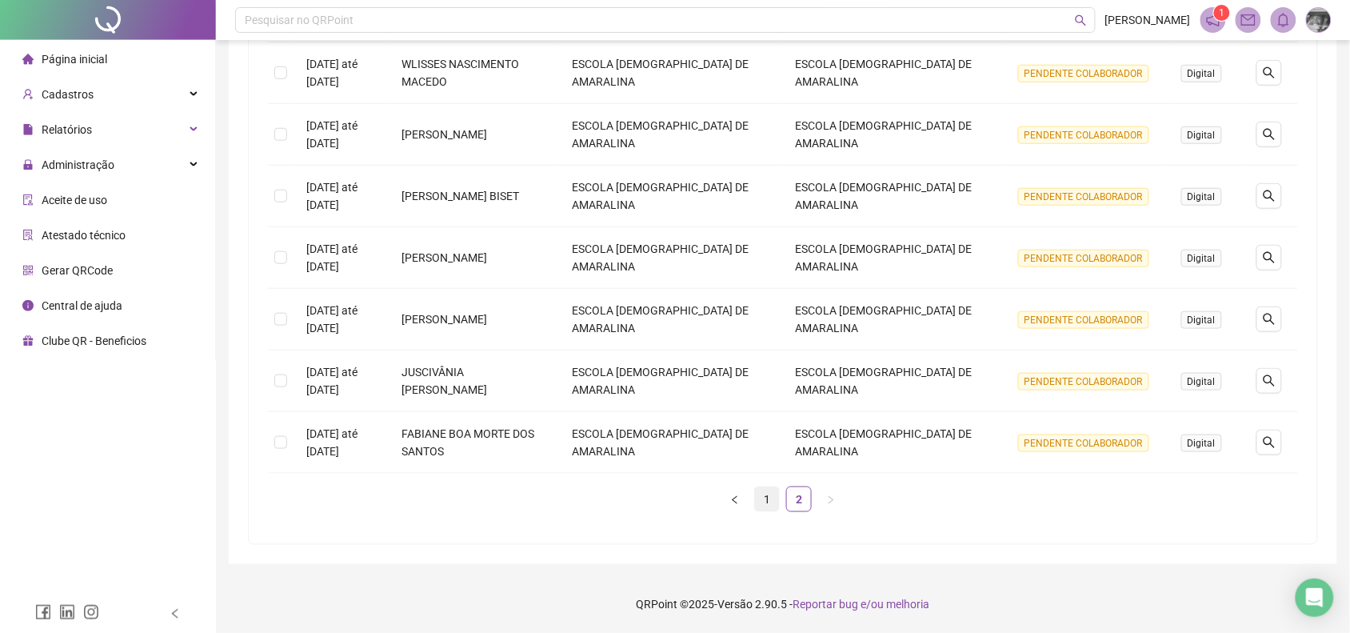
click at [761, 504] on link "1" at bounding box center [767, 499] width 24 height 24
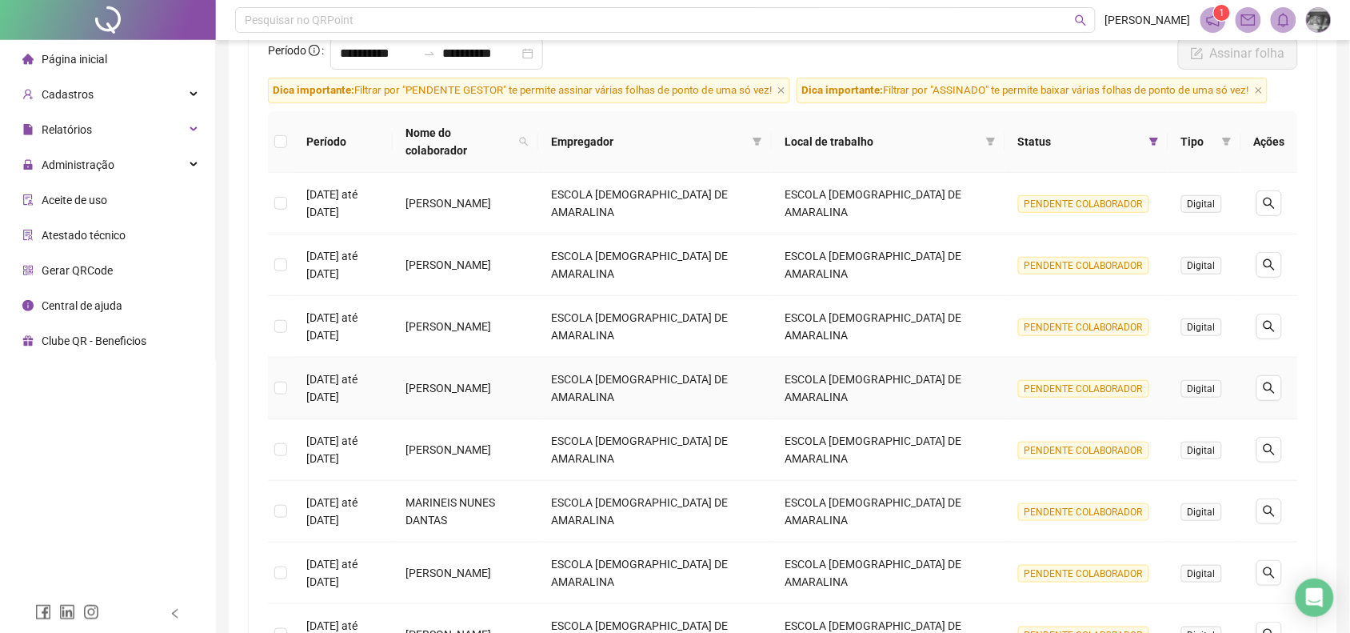
scroll to position [274, 0]
